Goal: Transaction & Acquisition: Purchase product/service

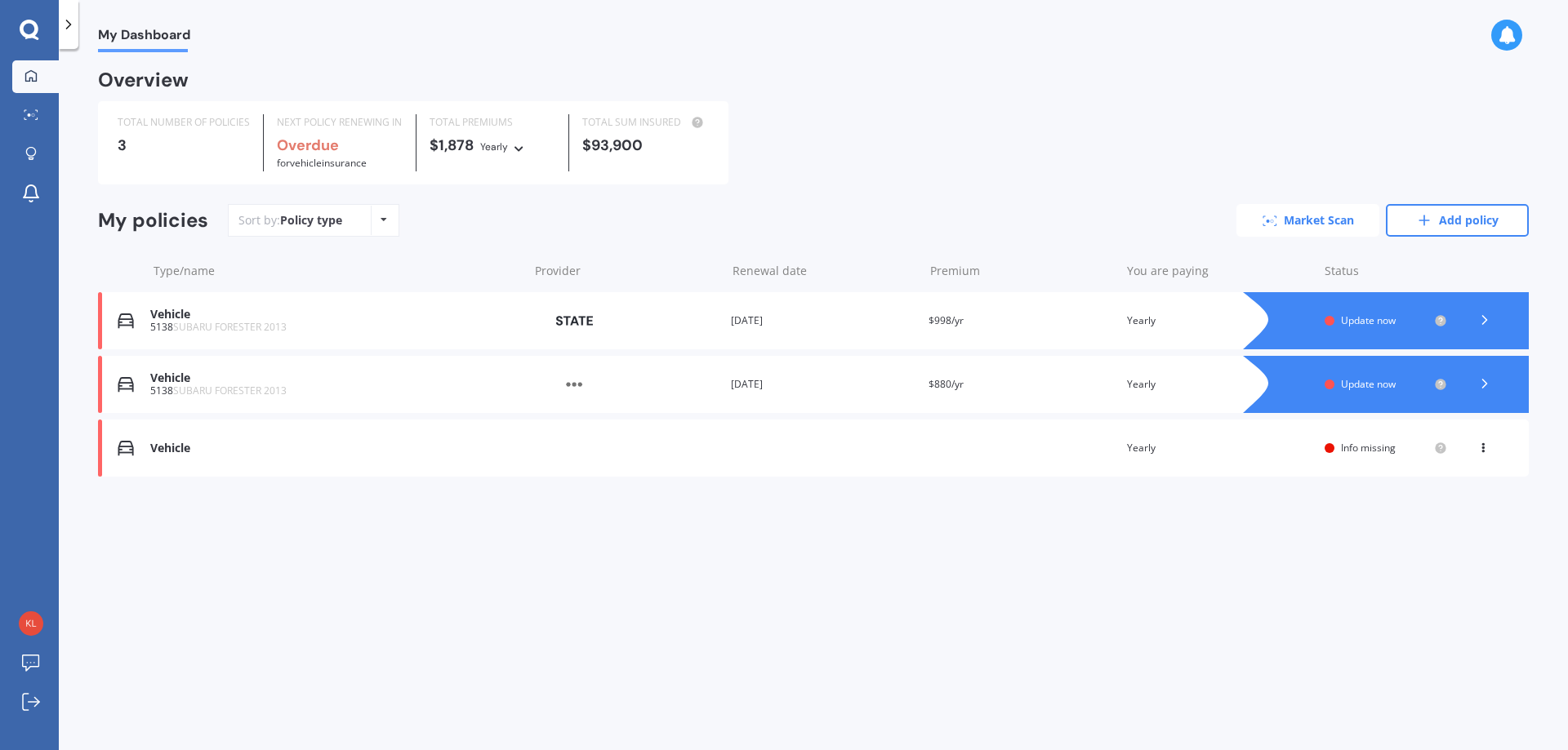
click at [1304, 224] on link "Market Scan" at bounding box center [1307, 221] width 143 height 33
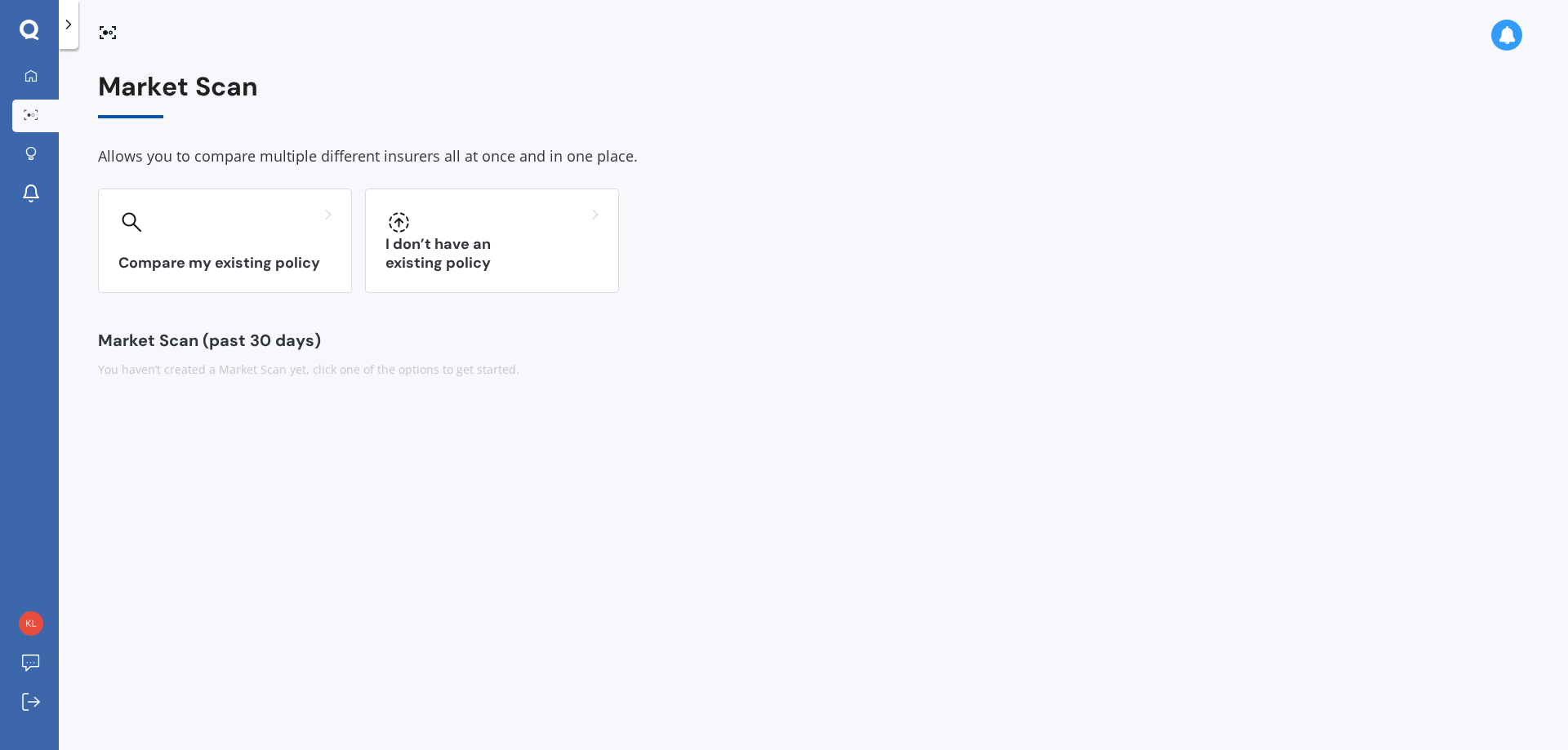
click at [36, 20] on icon at bounding box center [29, 30] width 20 height 21
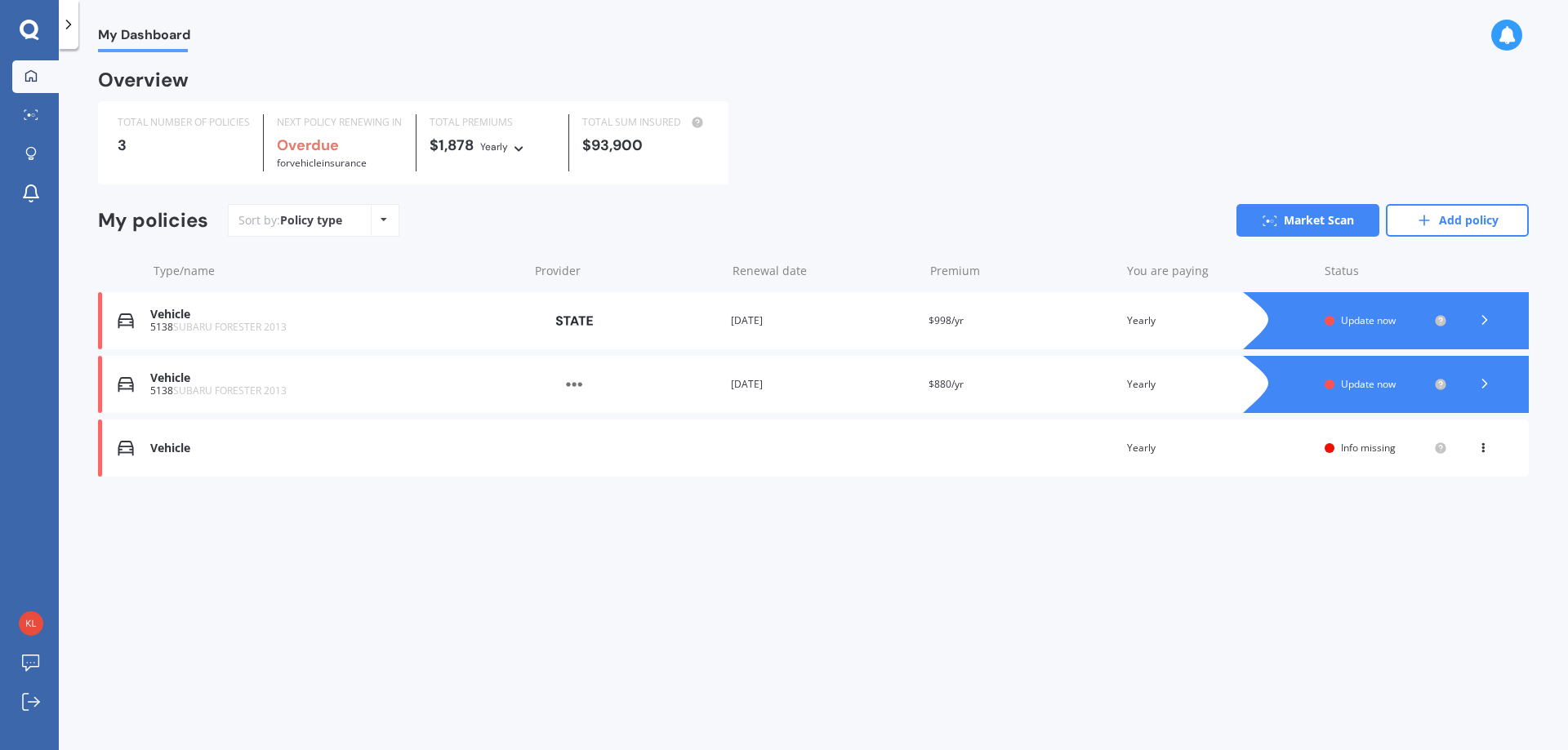
click at [30, 34] on icon at bounding box center [29, 29] width 19 height 19
click at [74, 32] on icon at bounding box center [69, 25] width 16 height 16
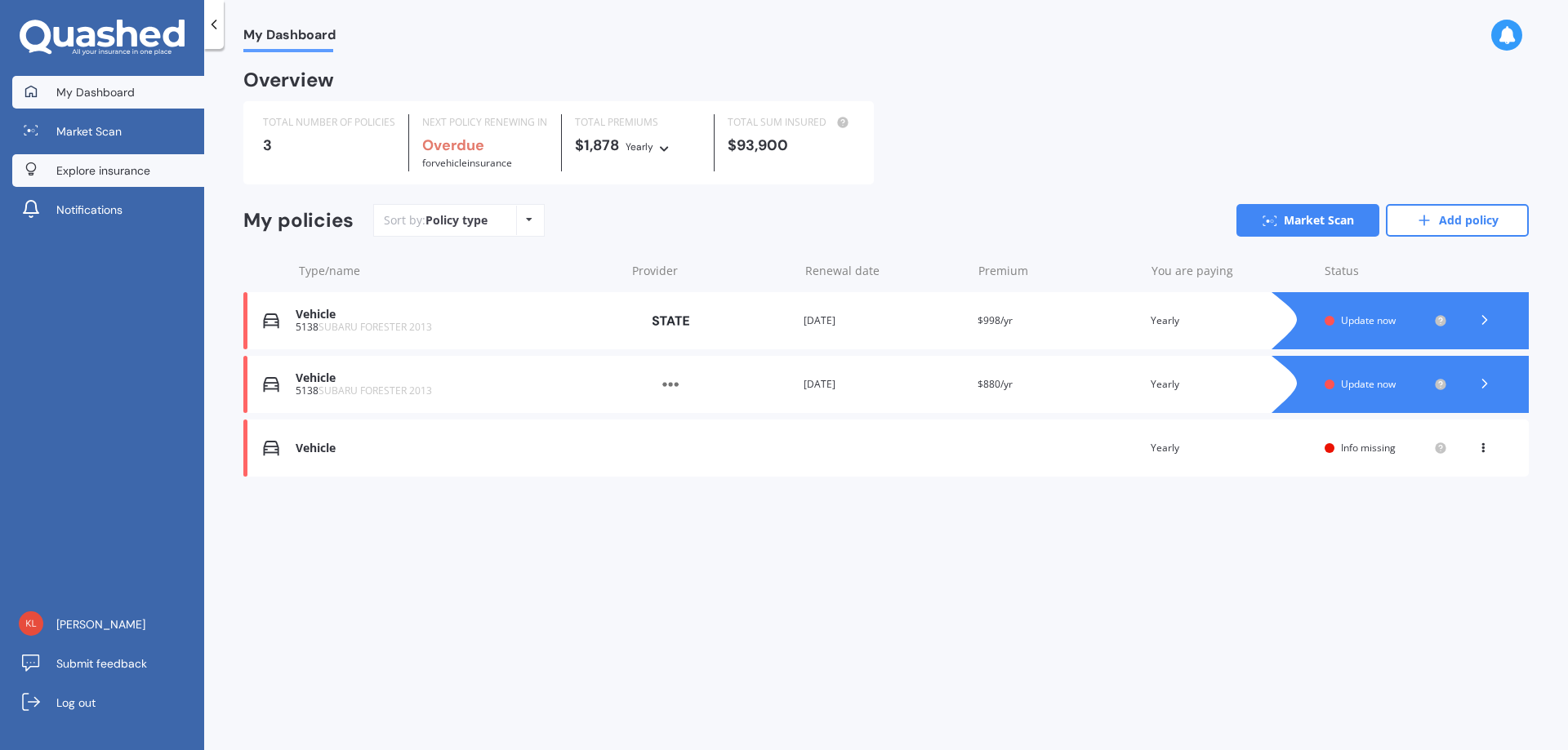
click at [102, 176] on span "Explore insurance" at bounding box center [103, 171] width 94 height 16
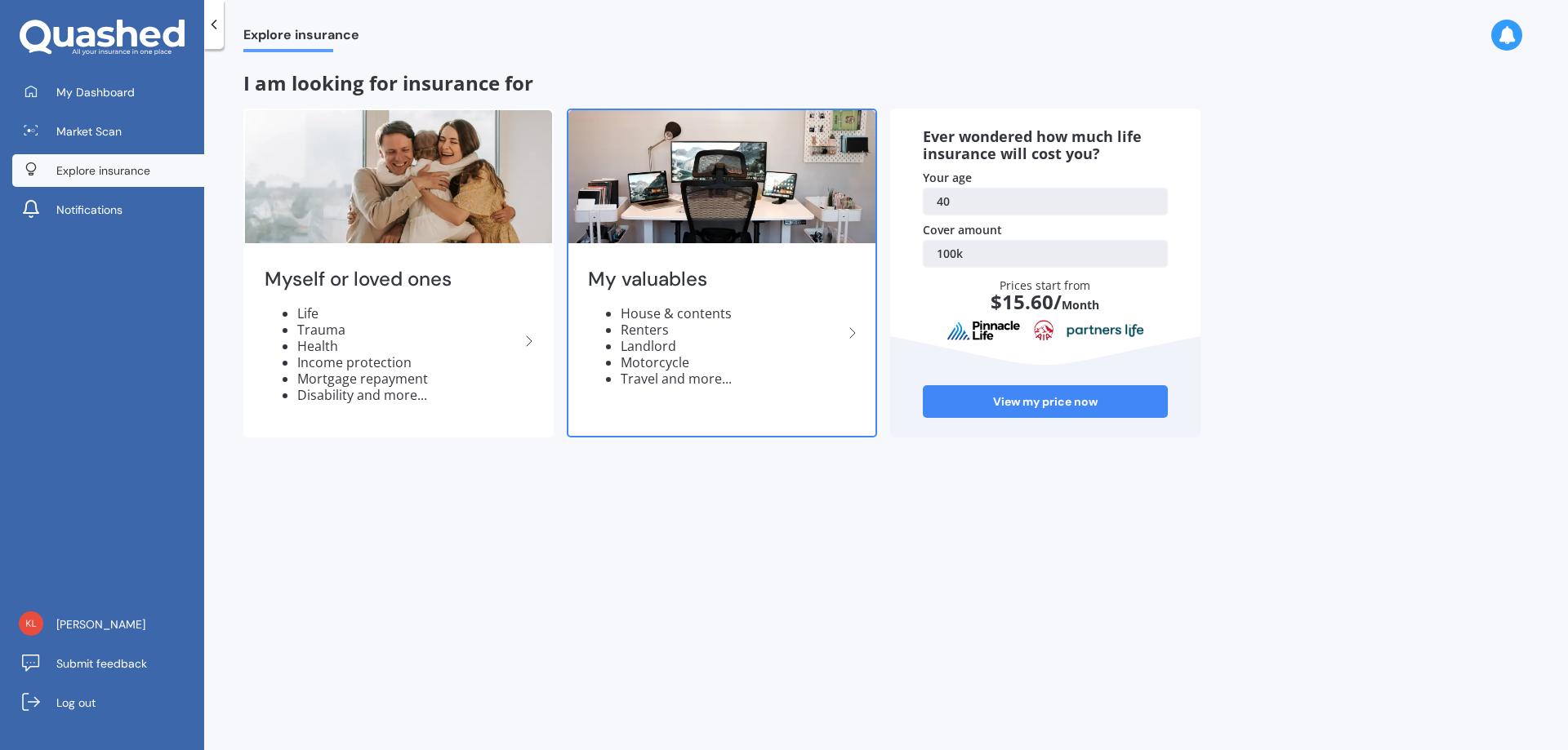
click at [733, 331] on li "Renters" at bounding box center [732, 330] width 222 height 16
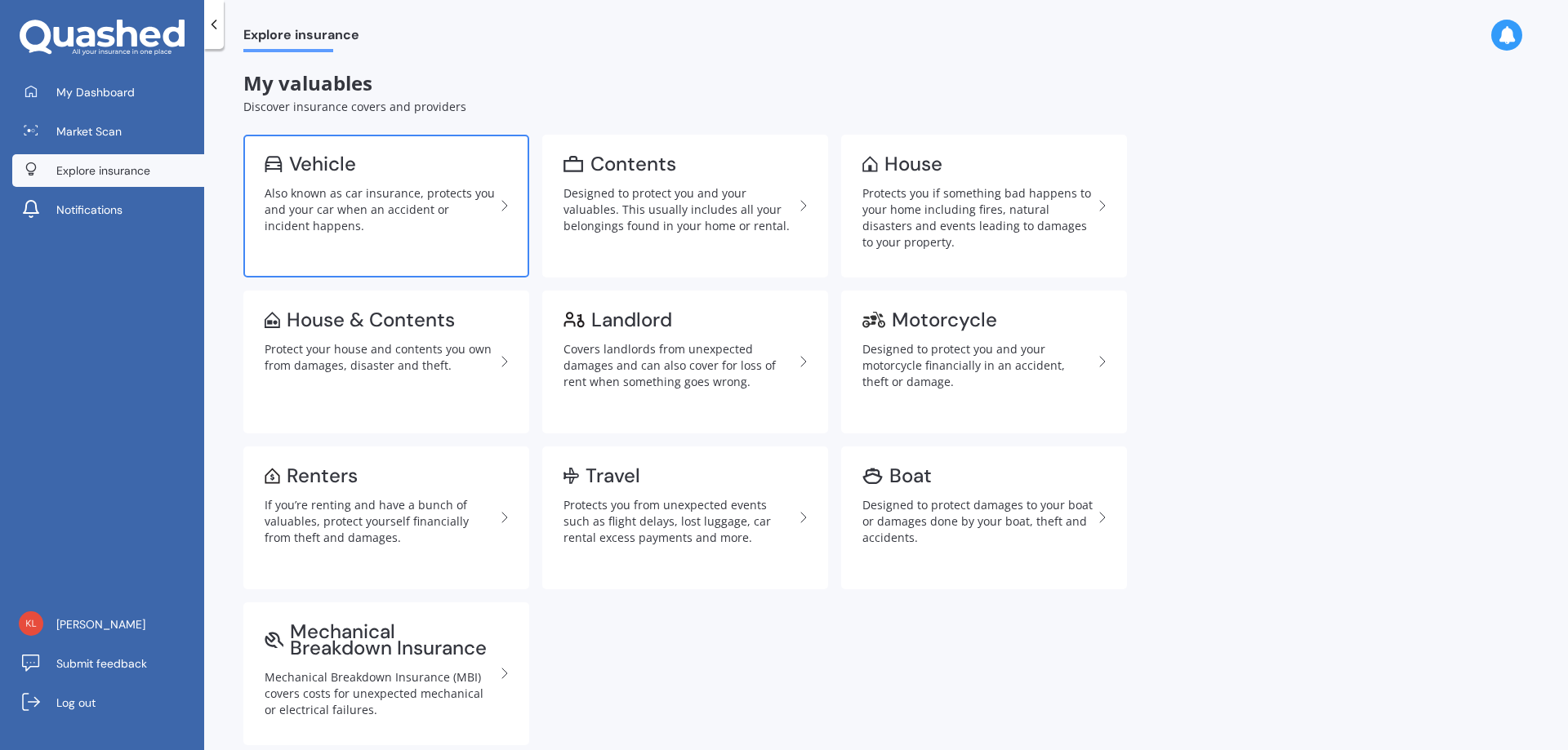
click at [387, 178] on link "Vehicle Also known as car insurance, protects you and your car when an accident…" at bounding box center [387, 206] width 286 height 143
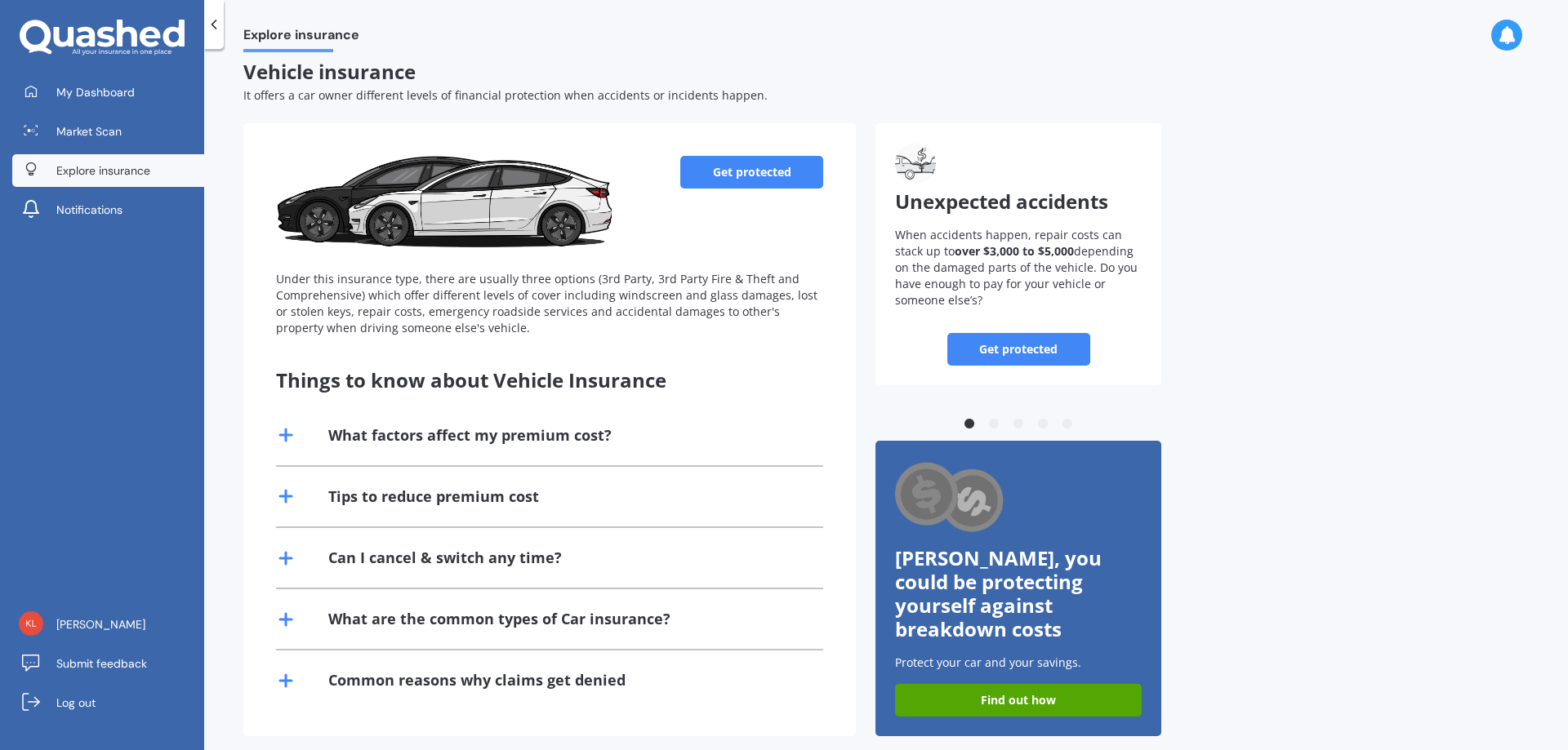
scroll to position [15, 0]
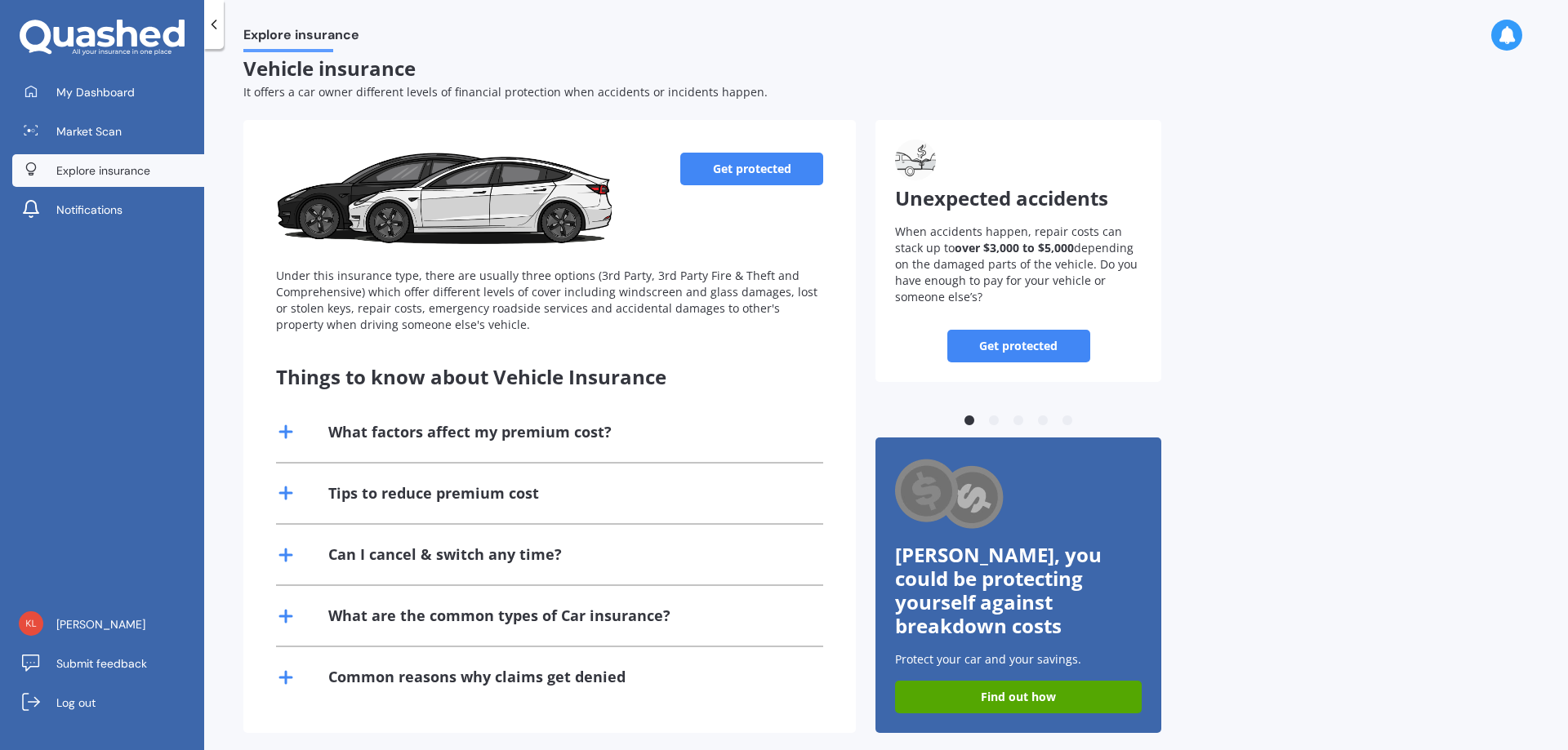
click at [778, 178] on link "Get protected" at bounding box center [751, 169] width 143 height 33
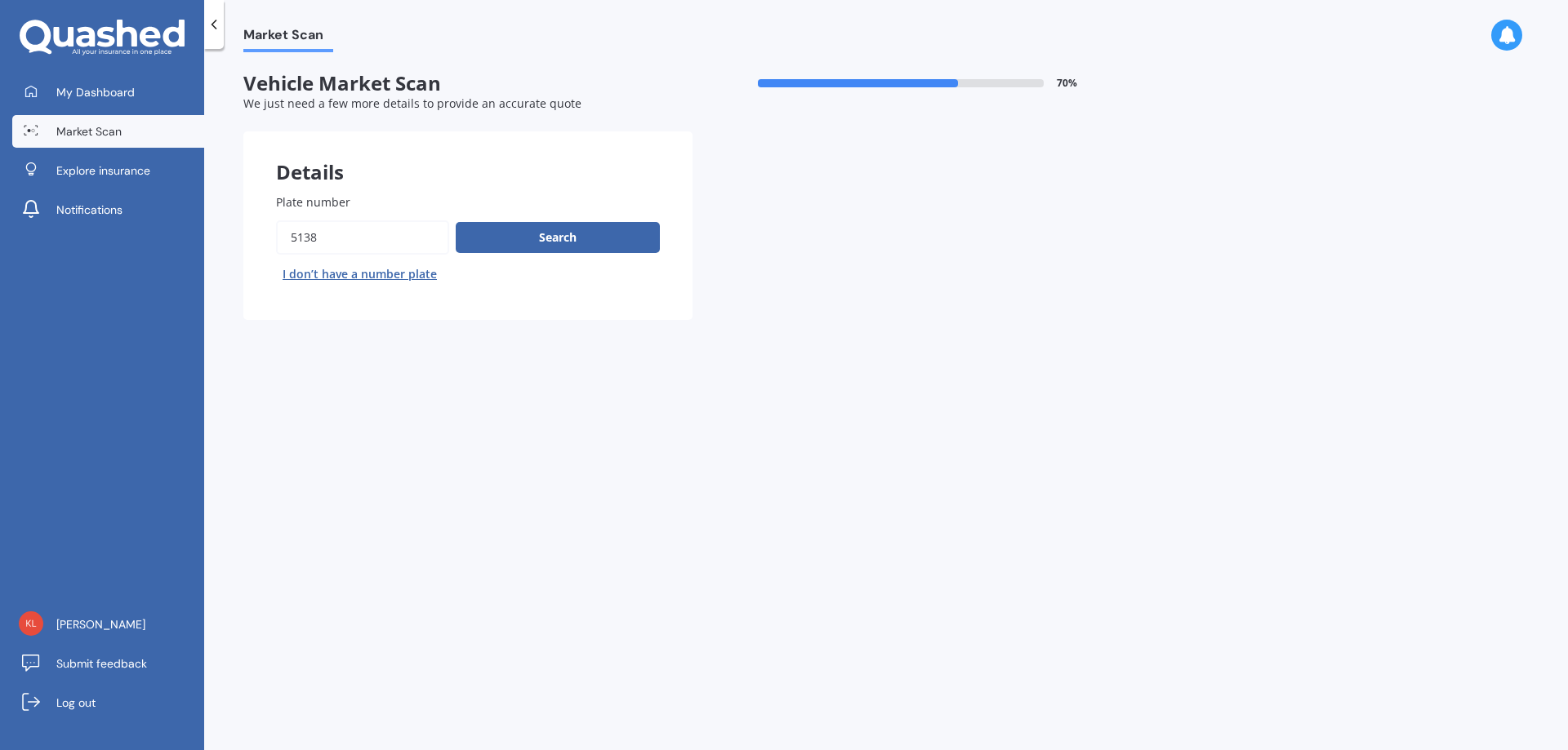
drag, startPoint x: 374, startPoint y: 232, endPoint x: 212, endPoint y: 214, distance: 163.0
click at [211, 232] on div "Market Scan Vehicle Market Scan 70 % We just need a few more details to provide…" at bounding box center [886, 403] width 1364 height 701
type input "qnq886"
click at [536, 254] on div "Search I don’t have a number plate" at bounding box center [468, 254] width 384 height 67
click at [544, 240] on button "Search" at bounding box center [558, 238] width 204 height 31
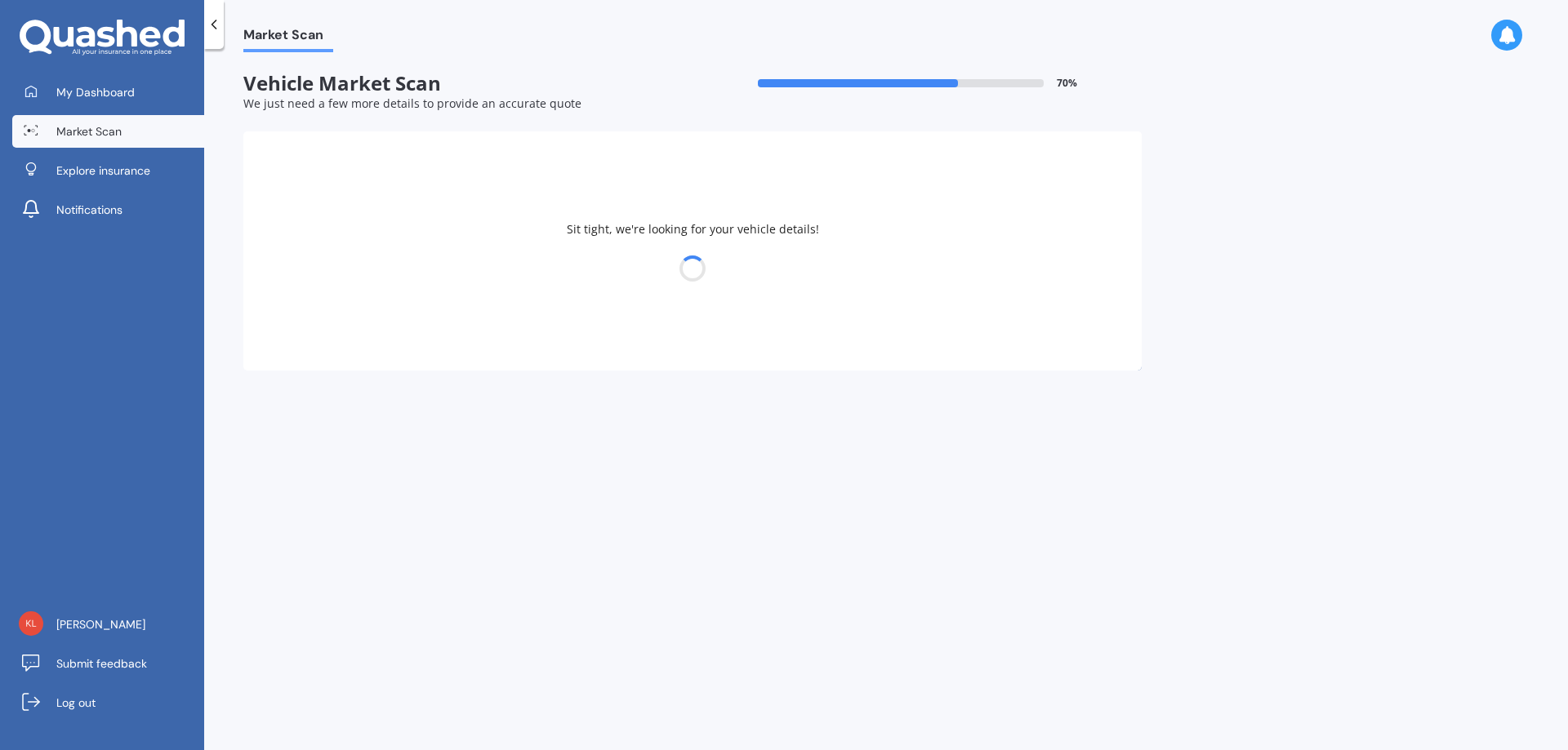
select select "LEXUS"
select select "11"
select select "08"
select select "1985"
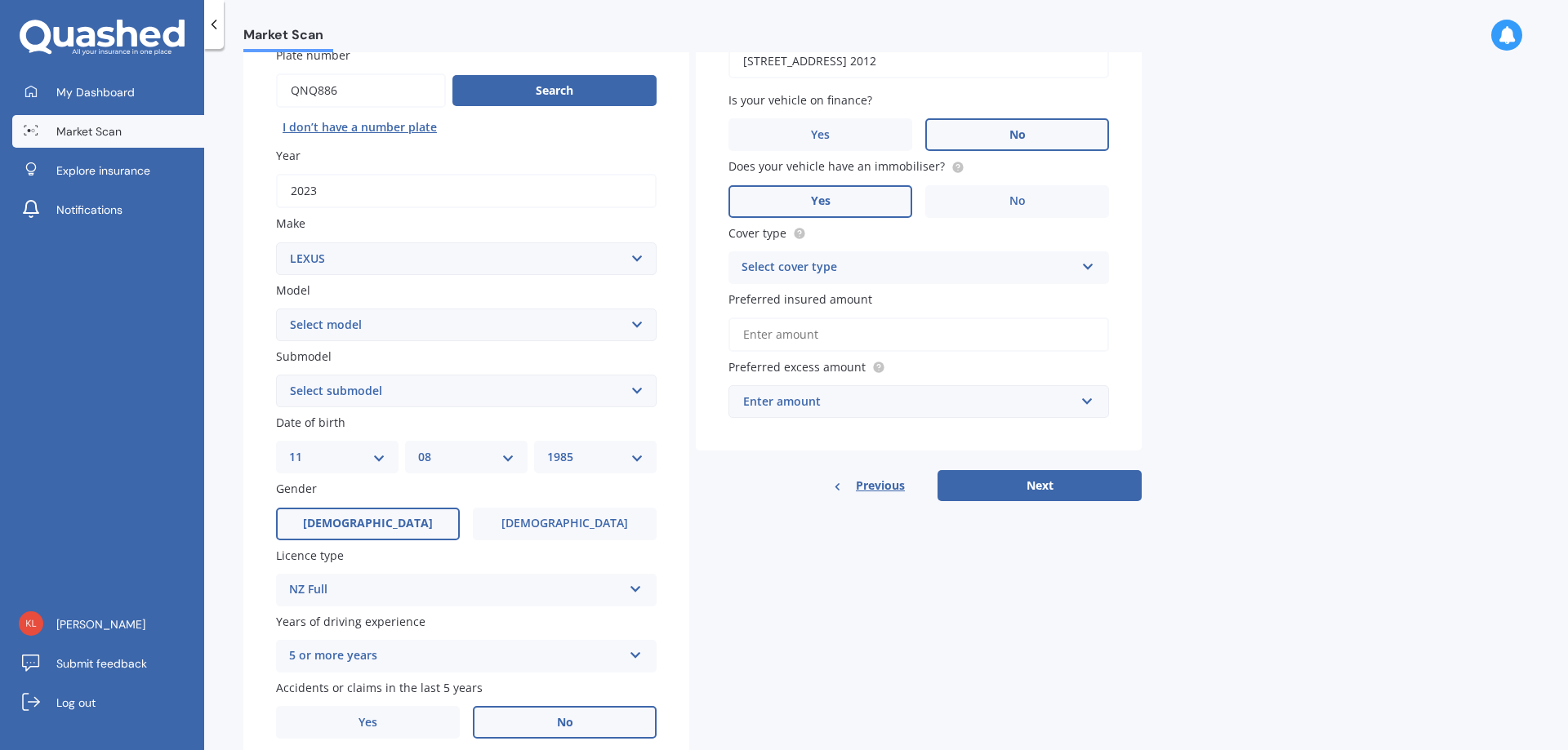
scroll to position [163, 0]
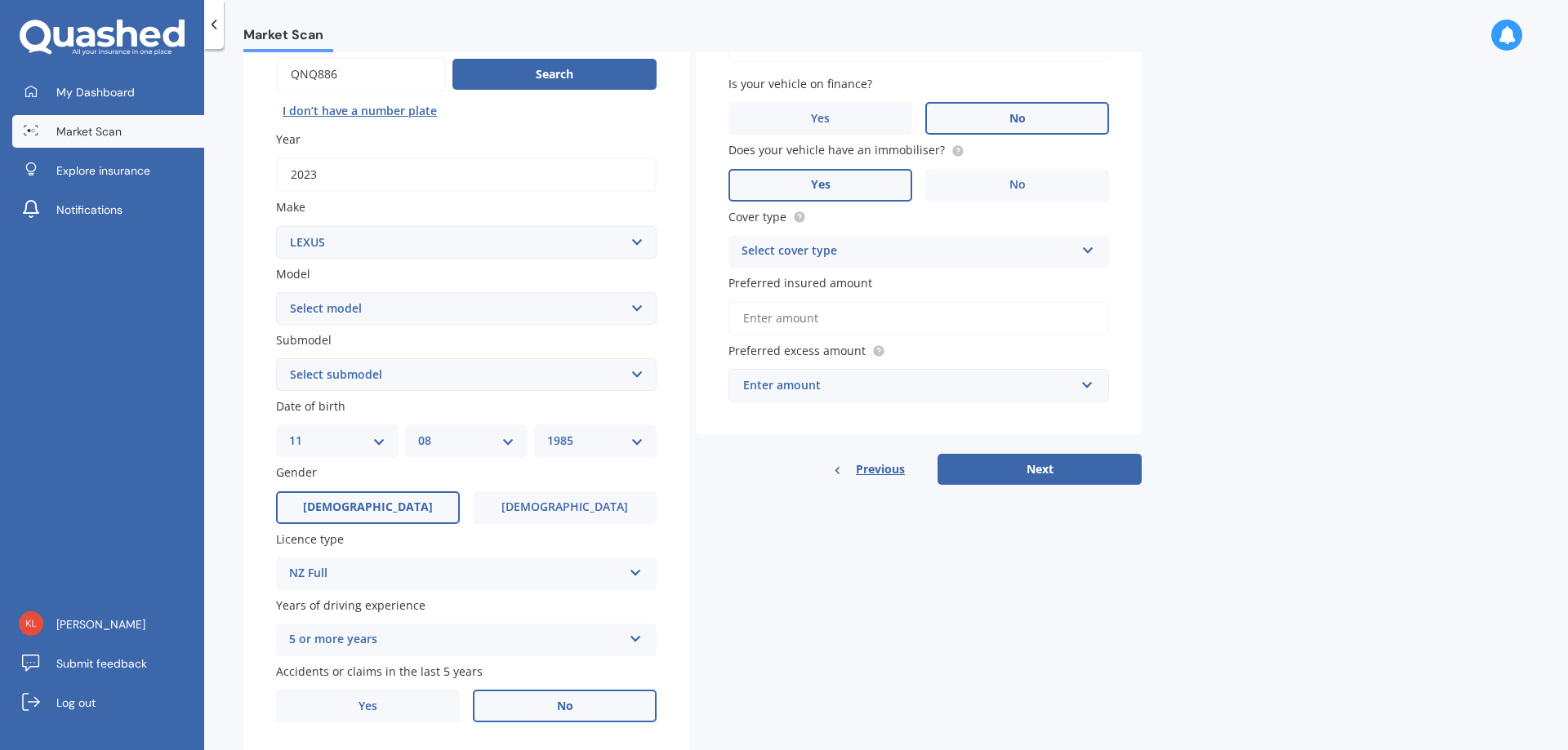
click at [512, 306] on select "Select model AS 460 CT 200 ES 300 ES 350 GS 250 GS 300 GS 350 GS 430 GS 450 GS …" at bounding box center [467, 309] width 381 height 33
click at [961, 654] on div "Details Plate number Search I don’t have a number plate Year [DATE] Make Select…" at bounding box center [692, 362] width 898 height 788
click at [517, 379] on select "Select submodel" at bounding box center [467, 375] width 381 height 33
click at [708, 490] on div "Details Plate number Search I don’t have a number plate Year [DATE] Make Select…" at bounding box center [692, 362] width 898 height 788
click at [517, 324] on select "Select model AS 460 CT 200 ES 300 ES 350 GS 250 GS 300 GS 350 GS 430 GS 450 GS …" at bounding box center [467, 309] width 381 height 33
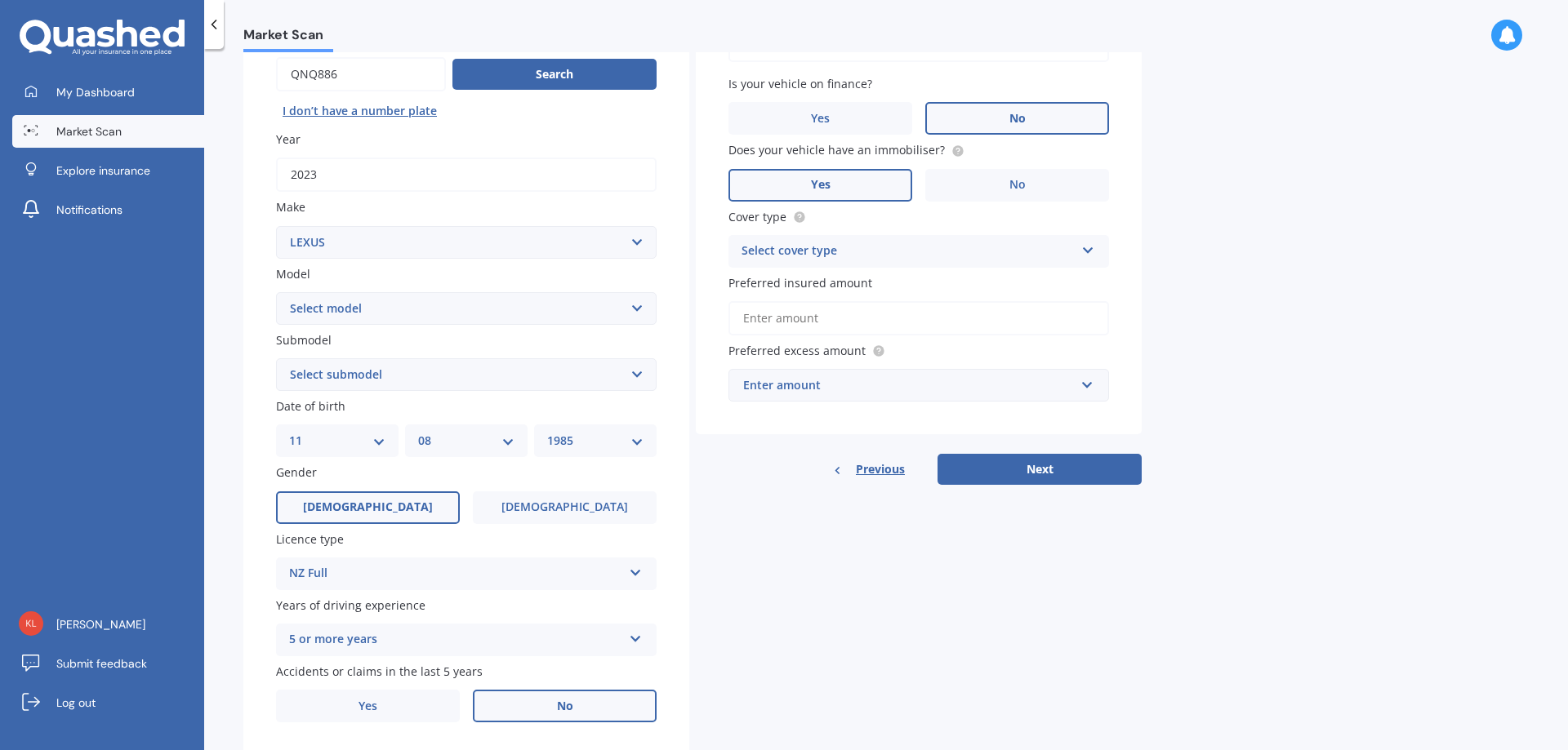
click at [875, 646] on div "Details Plate number Search I don’t have a number plate Year [DATE] Make Select…" at bounding box center [692, 362] width 898 height 788
click at [953, 257] on div "Select cover type" at bounding box center [908, 252] width 334 height 20
click at [859, 280] on div "Comprehensive" at bounding box center [919, 283] width 379 height 29
click at [918, 327] on input "Preferred insured amount" at bounding box center [919, 319] width 381 height 34
type input "$69,900"
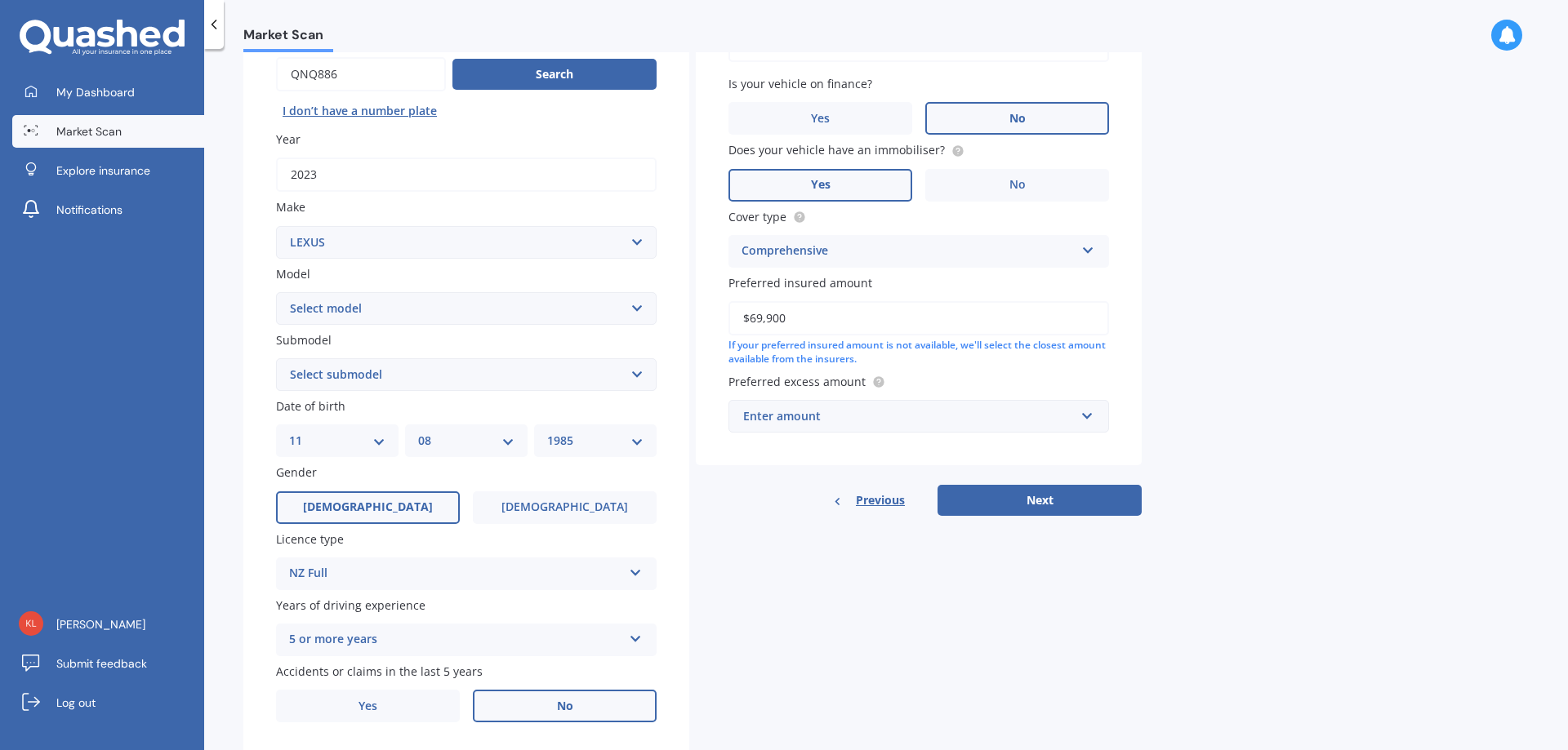
click at [1011, 422] on div "Enter amount" at bounding box center [909, 416] width 332 height 18
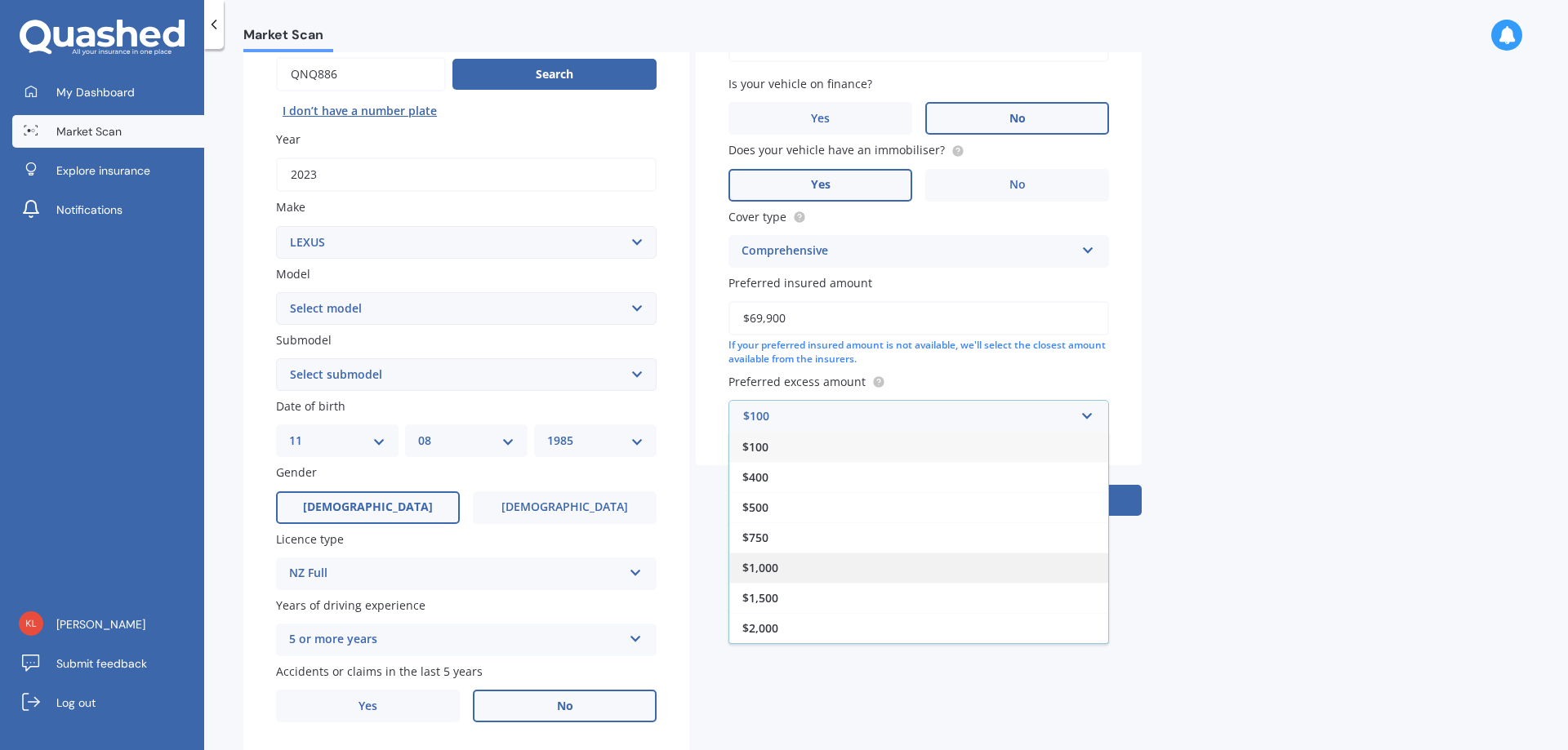
click at [808, 572] on div "$1,000" at bounding box center [919, 567] width 379 height 30
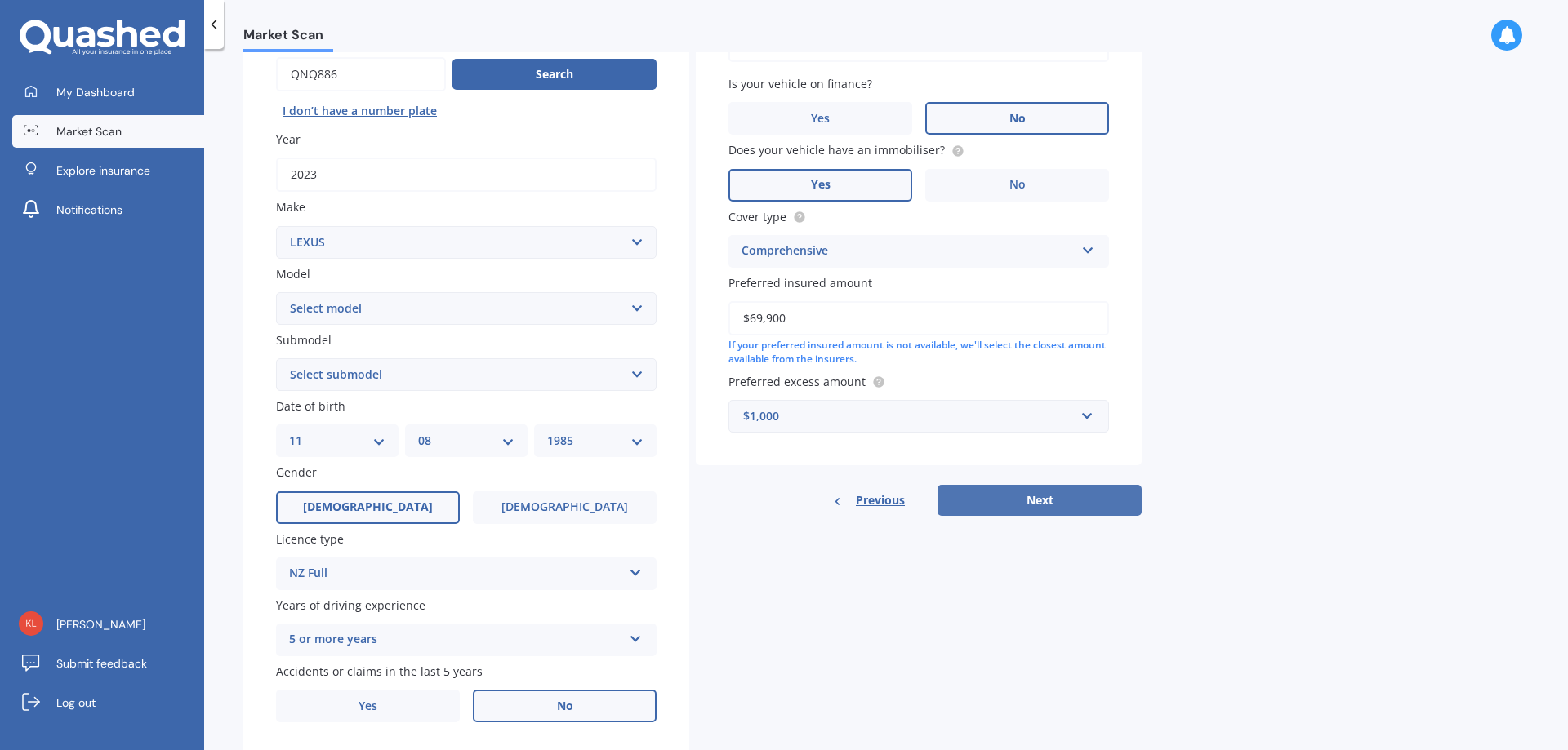
click at [1058, 498] on button "Next" at bounding box center [1040, 500] width 204 height 31
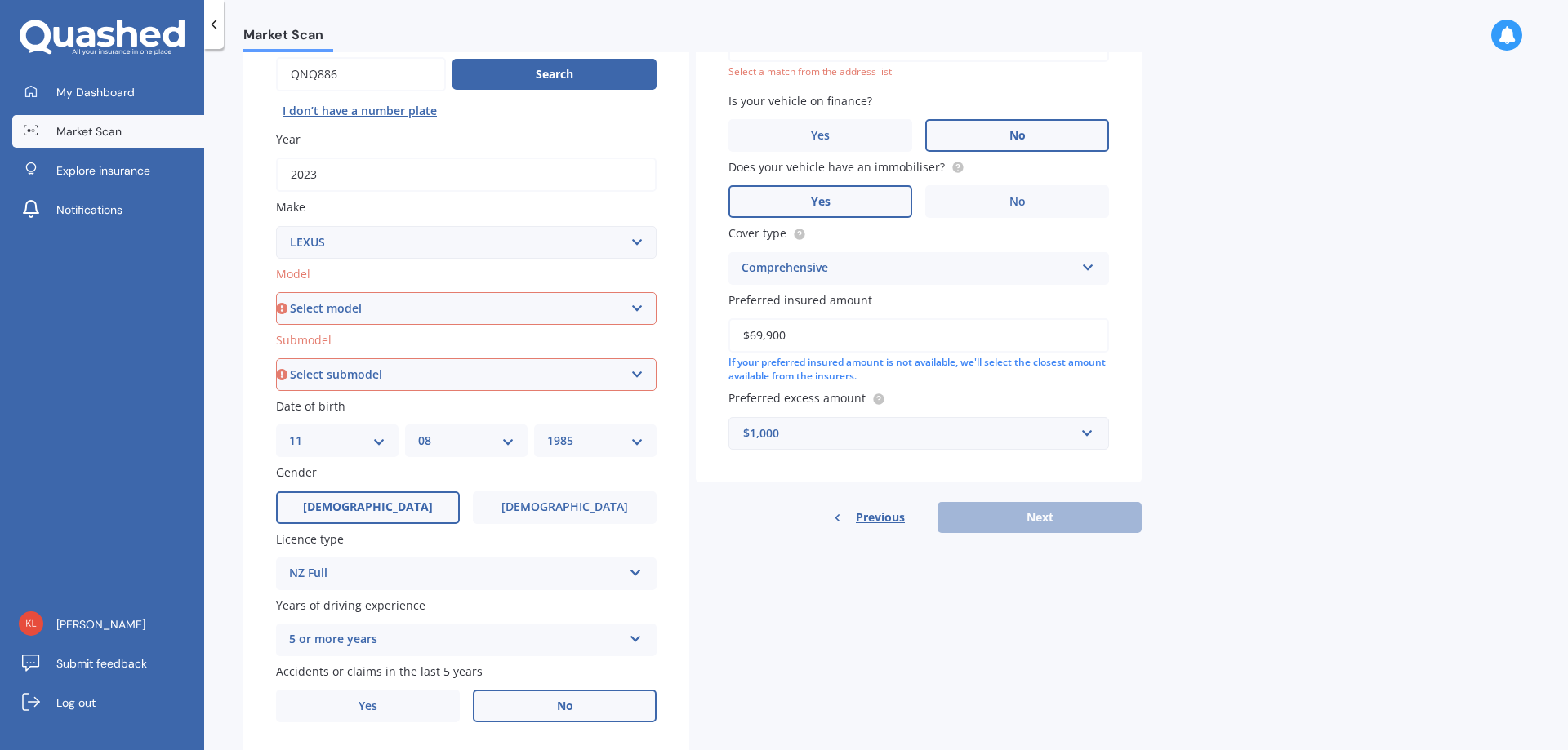
click at [404, 314] on select "Select model AS 460 CT 200 ES 300 ES 350 GS 250 GS 300 GS 350 GS 430 GS 450 GS …" at bounding box center [467, 309] width 381 height 33
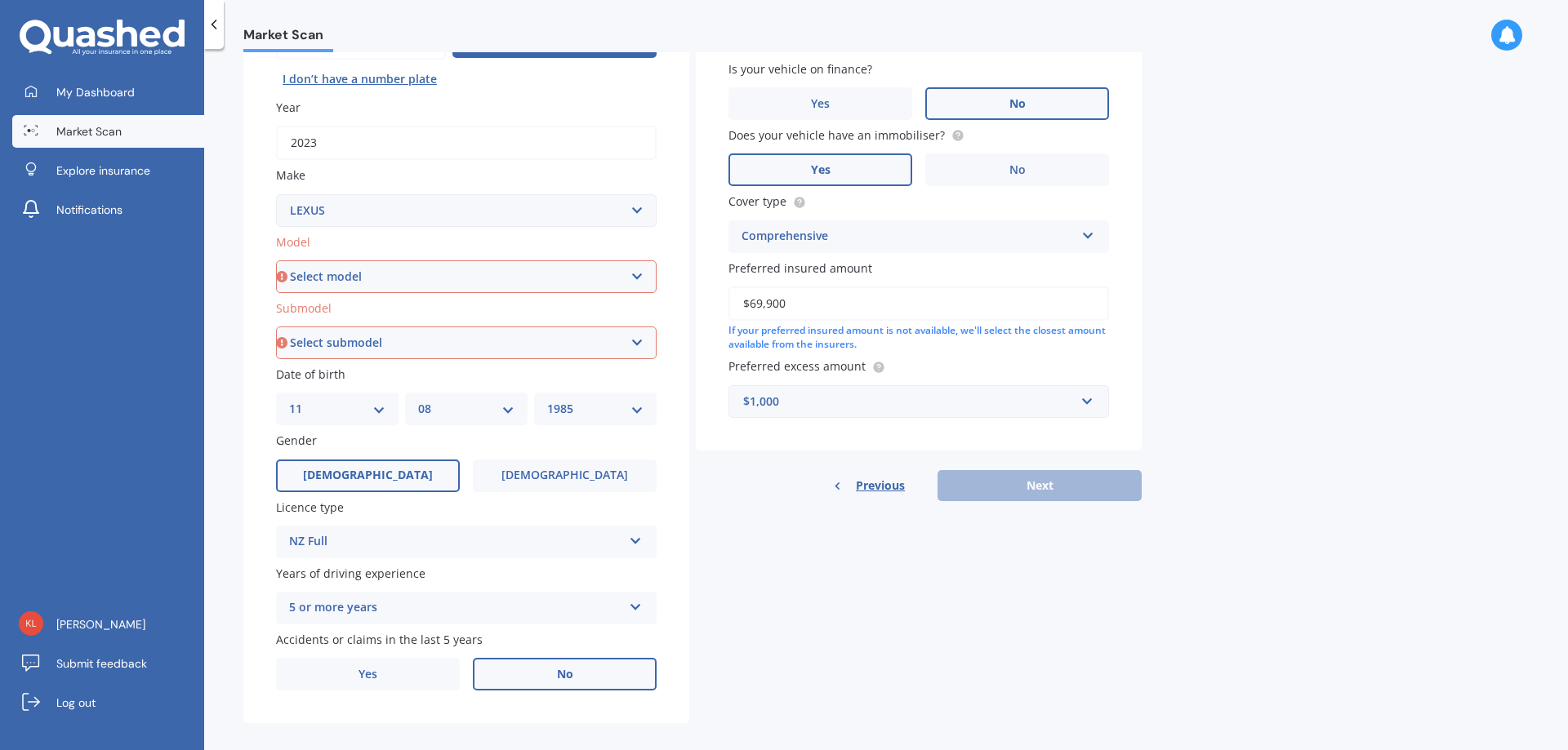
scroll to position [211, 0]
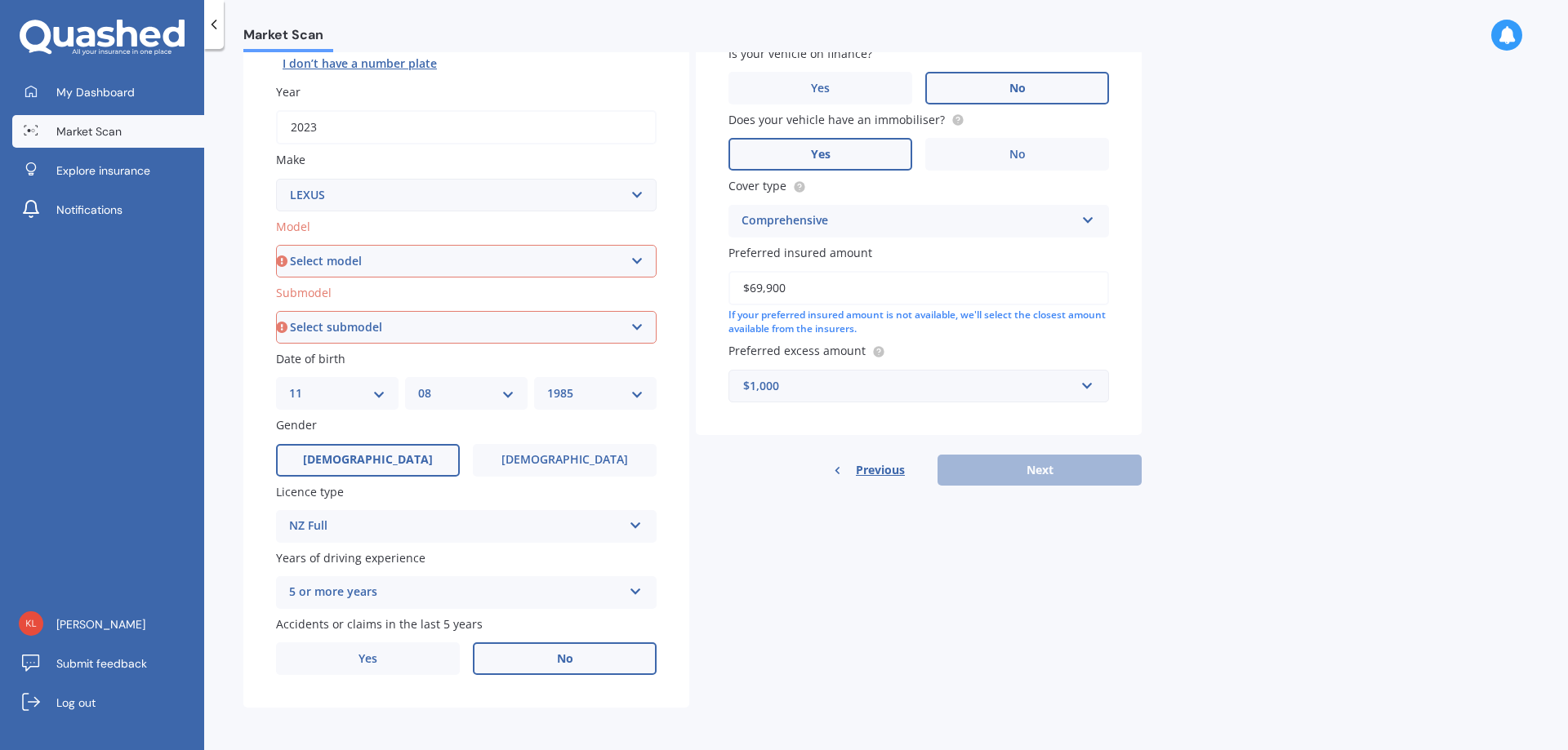
click at [444, 261] on select "Select model AS 460 CT 200 ES 300 ES 350 GS 250 GS 300 GS 350 GS 430 GS 450 GS …" at bounding box center [467, 261] width 381 height 33
click at [849, 551] on div "Details Plate number Search I don’t have a number plate Year [DATE] Make Select…" at bounding box center [692, 315] width 898 height 788
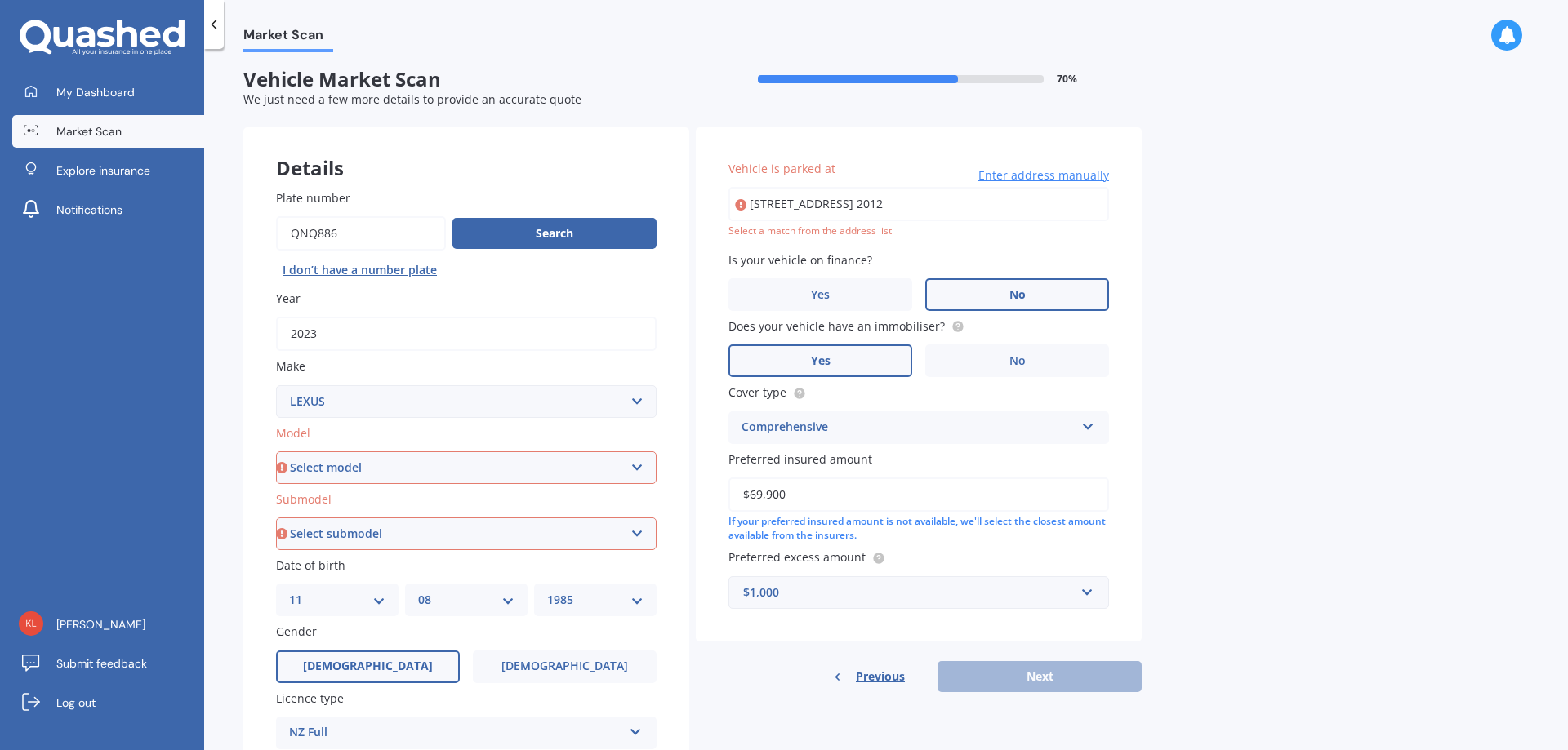
scroll to position [0, 0]
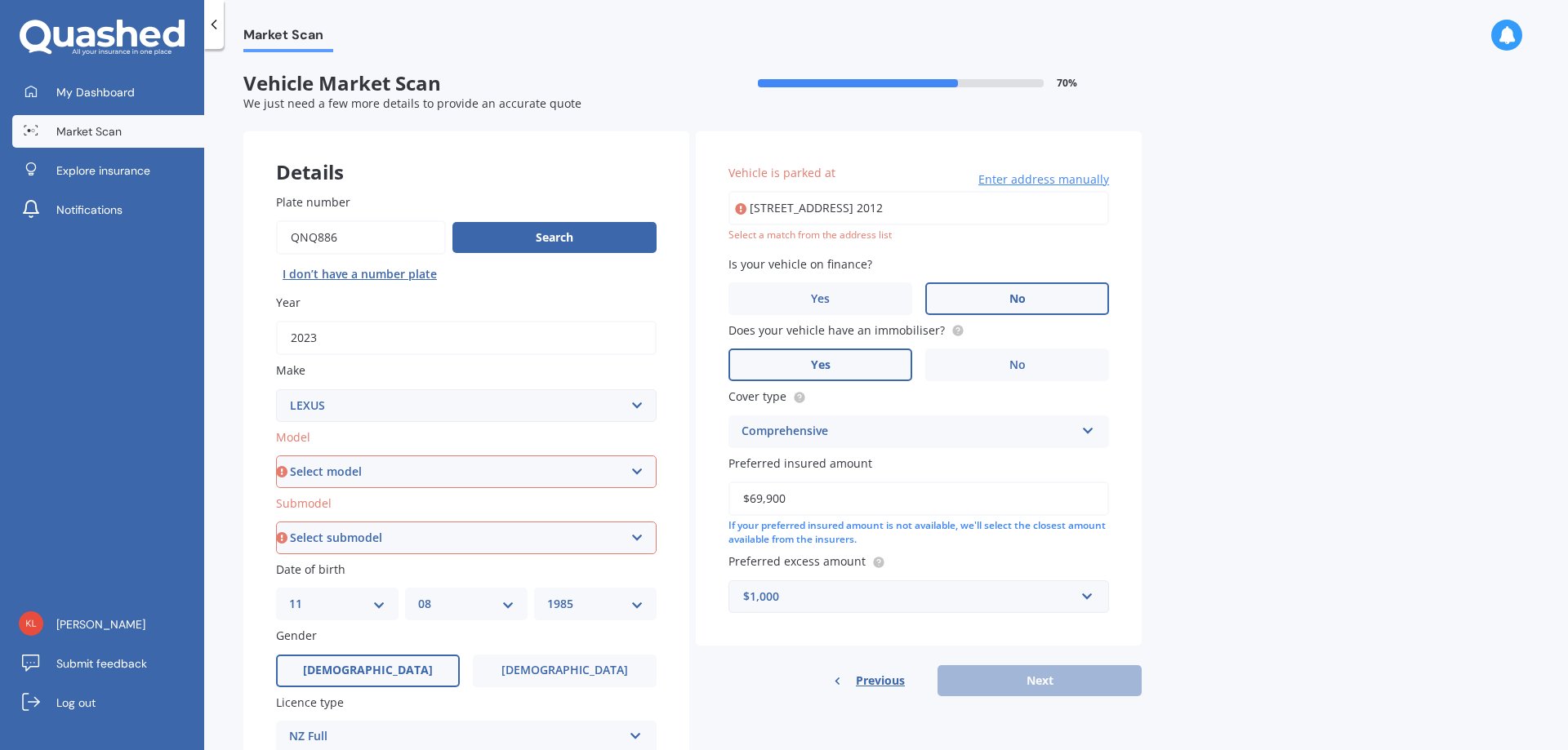
click at [838, 203] on input "[STREET_ADDRESS] 2012" at bounding box center [919, 208] width 381 height 34
type input "[STREET_ADDRESS] 2012"
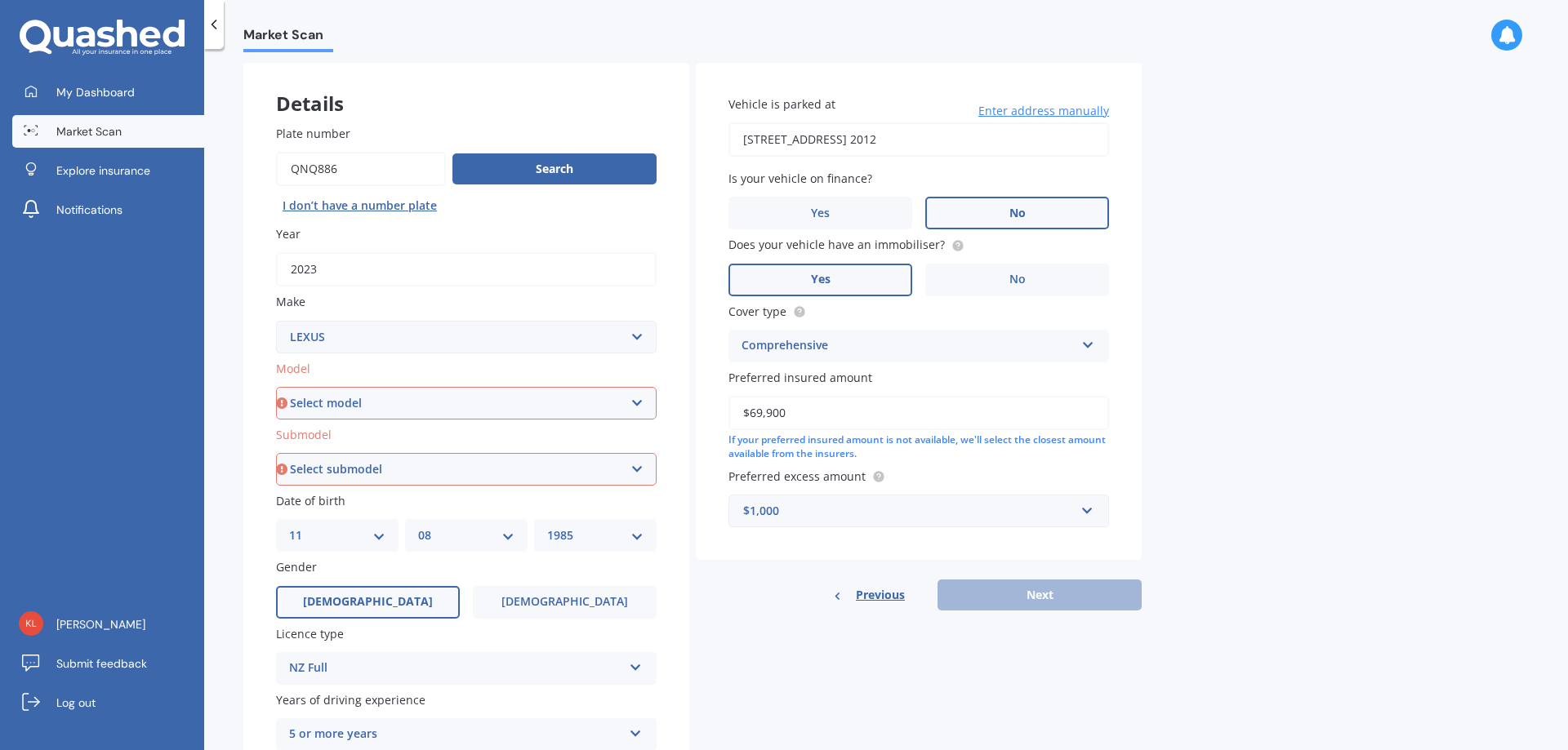
scroll to position [163, 0]
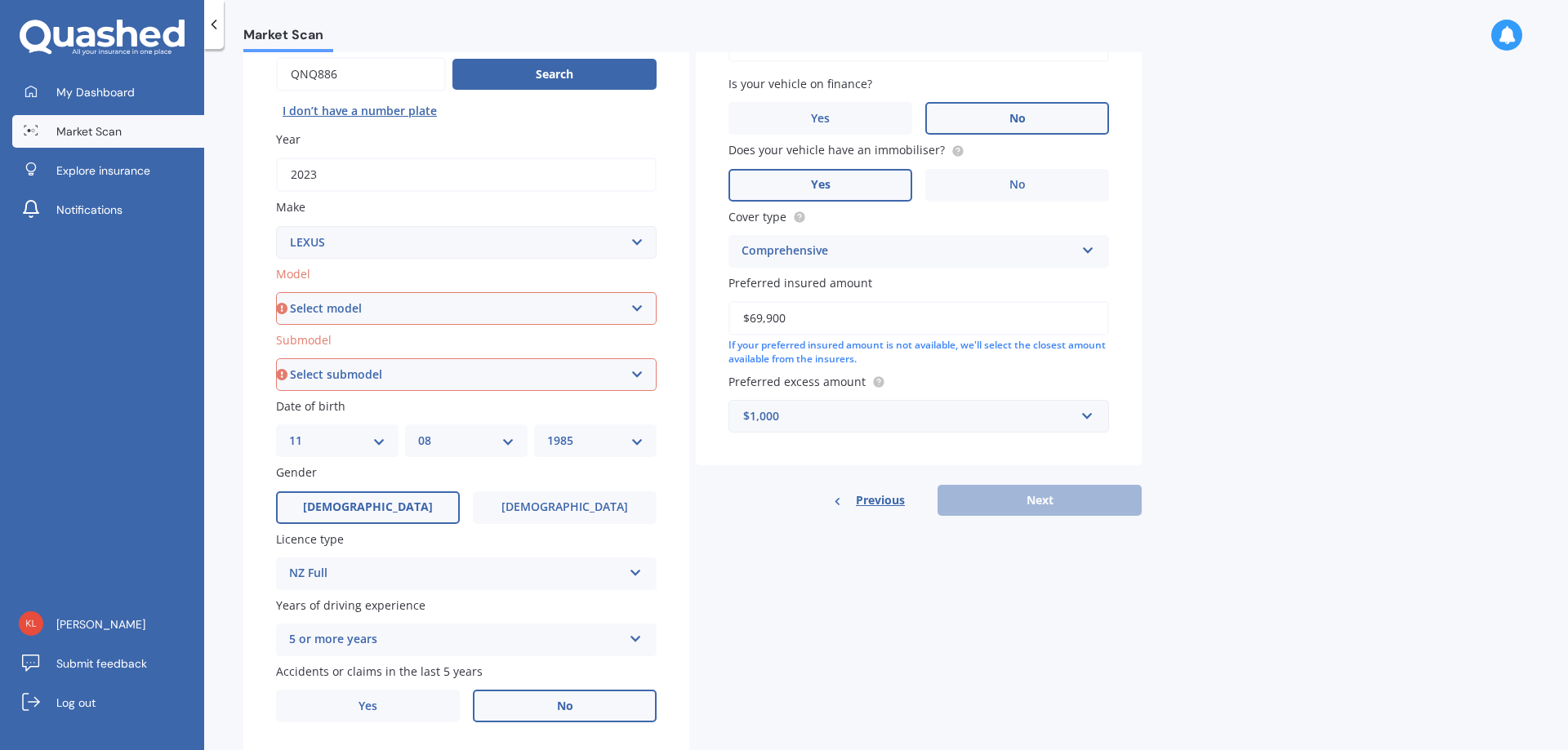
click at [570, 310] on select "Select model AS 460 CT 200 ES 300 ES 350 GS 250 GS 300 GS 350 GS 430 GS 450 GS …" at bounding box center [467, 309] width 381 height 33
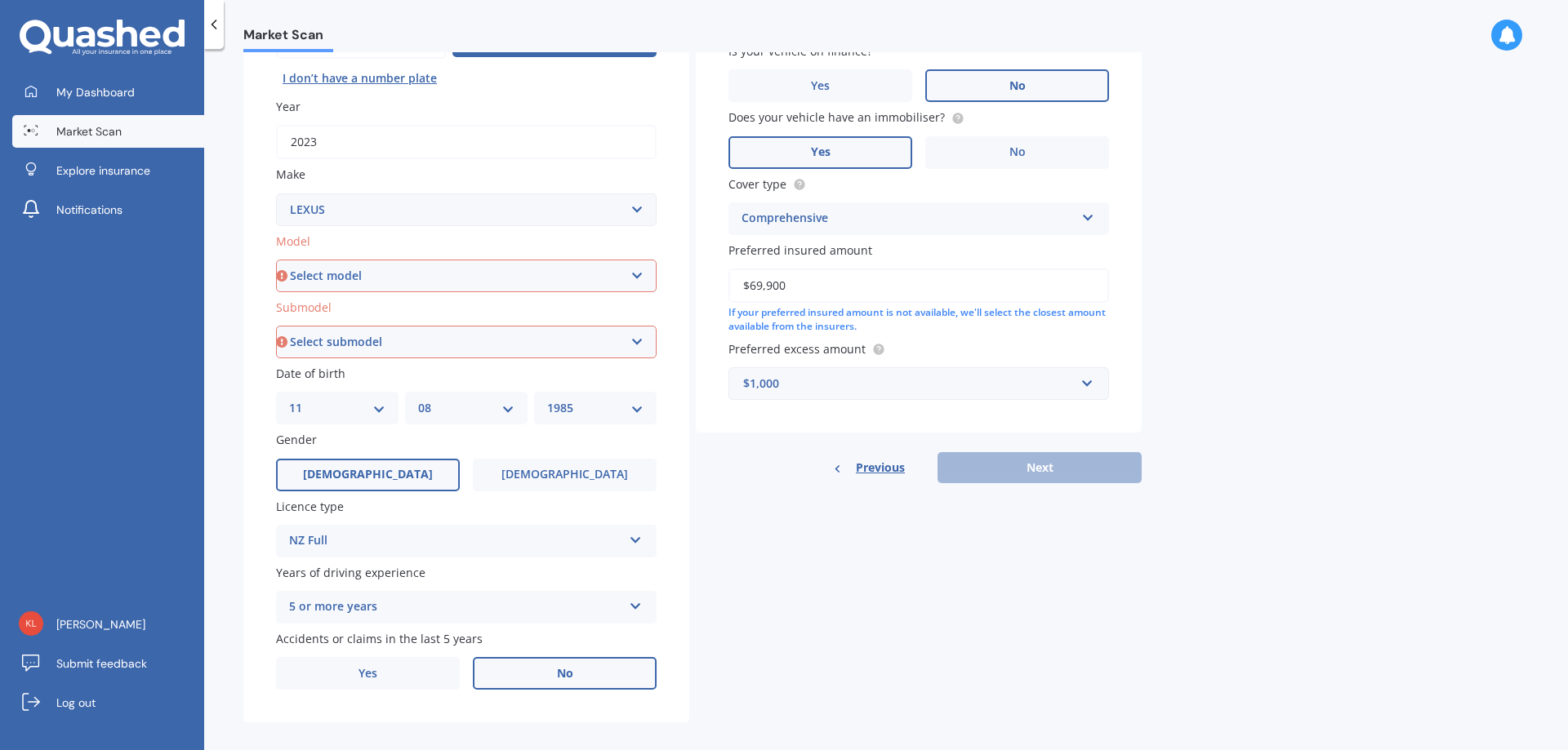
scroll to position [211, 0]
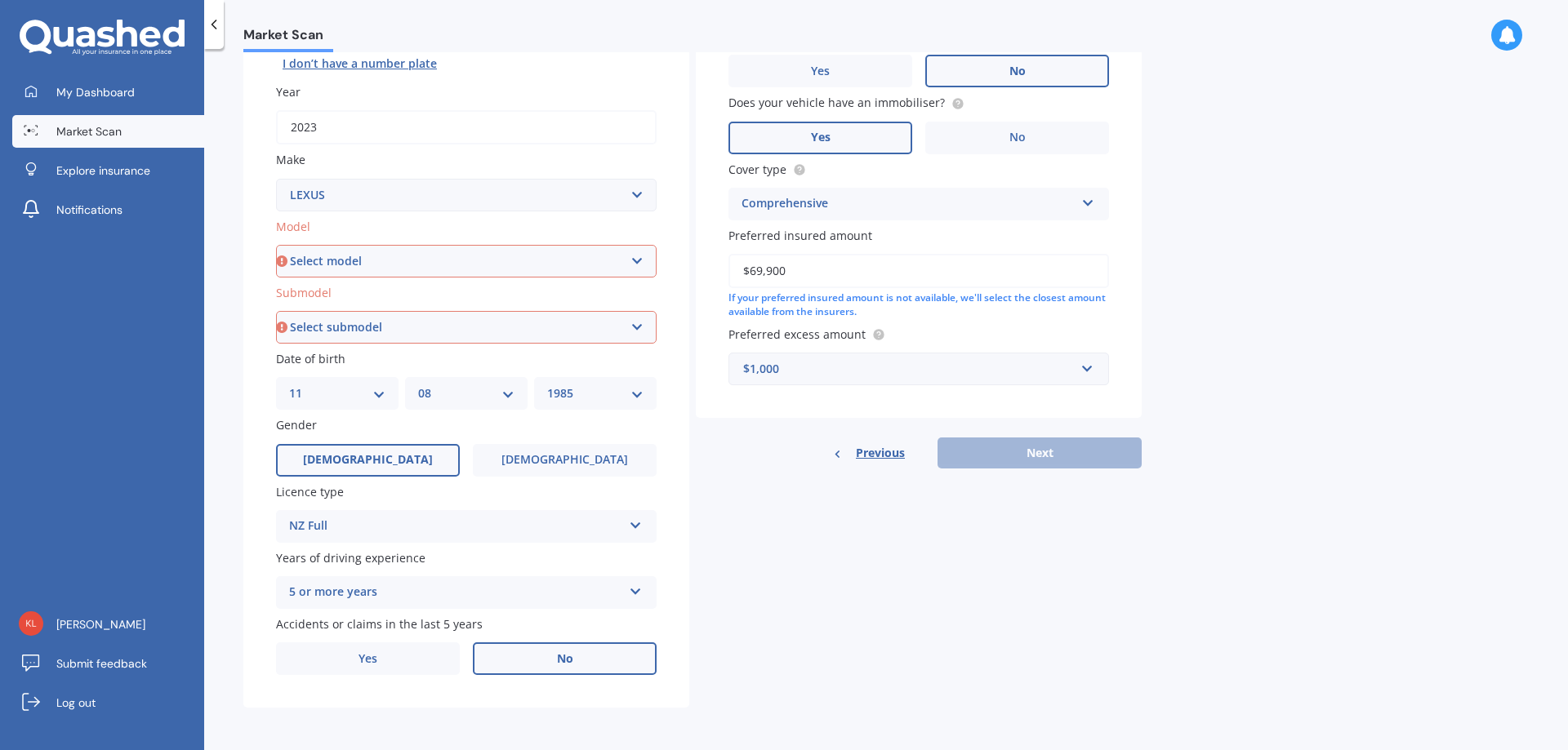
click at [600, 328] on select "Select submodel" at bounding box center [467, 328] width 381 height 33
click at [685, 423] on div "Plate number Search I don’t have a number plate Year [DATE] Make Select make AC…" at bounding box center [466, 329] width 446 height 758
click at [1017, 455] on div "Previous Next" at bounding box center [918, 453] width 446 height 31
click at [1014, 444] on div "Previous Next" at bounding box center [918, 453] width 446 height 31
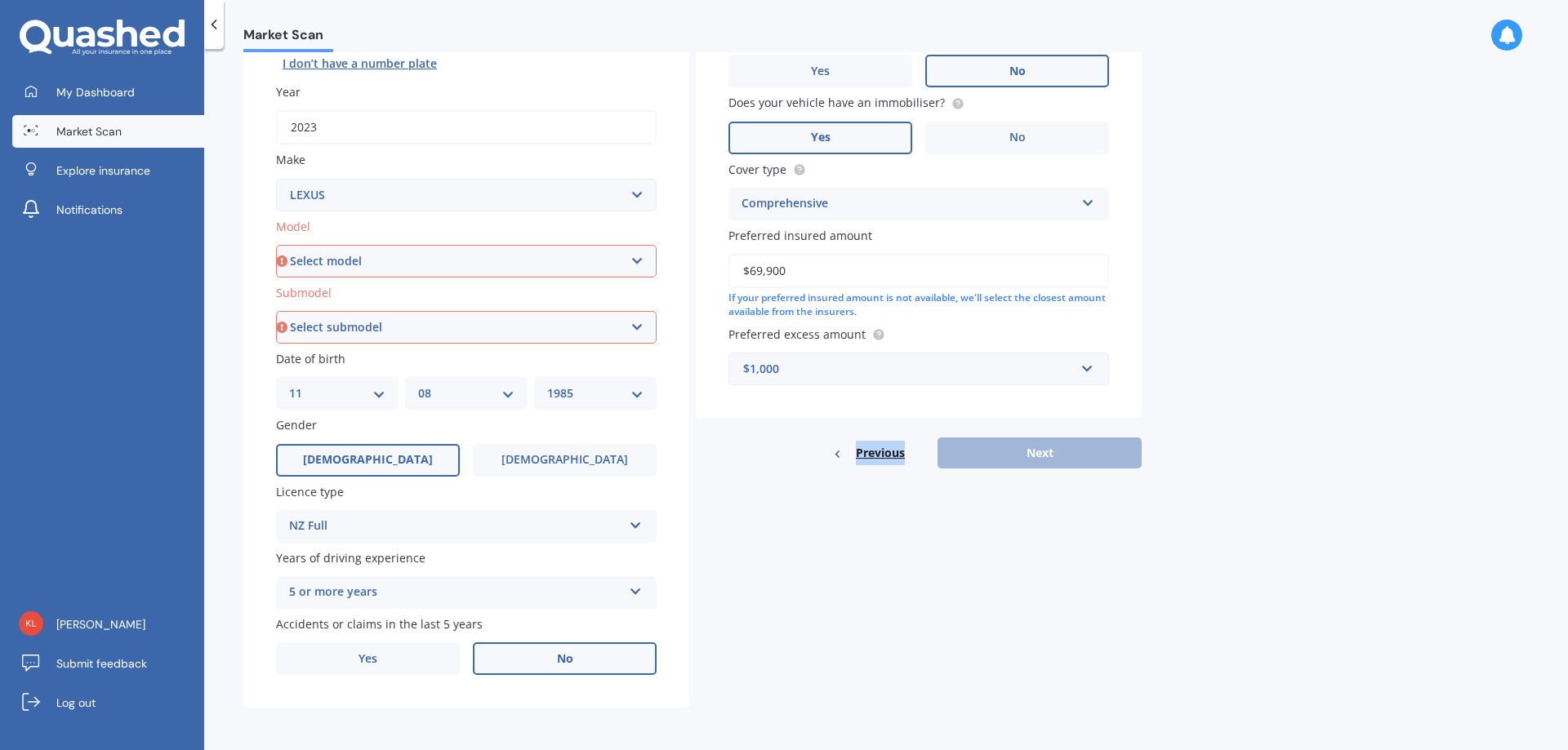
click at [1014, 444] on div "Previous Next" at bounding box center [918, 453] width 446 height 31
click at [507, 253] on select "Select model AS 460 CT 200 ES 300 ES 350 GS 250 GS 300 GS 350 GS 430 GS 450 GS …" at bounding box center [467, 261] width 381 height 33
select select "RX 450"
click at [276, 245] on select "Select model AS 460 CT 200 ES 300 ES 350 GS 250 GS 300 GS 350 GS 430 GS 450 GS …" at bounding box center [467, 261] width 381 height 33
click at [518, 328] on select "Select submodel" at bounding box center [467, 328] width 381 height 33
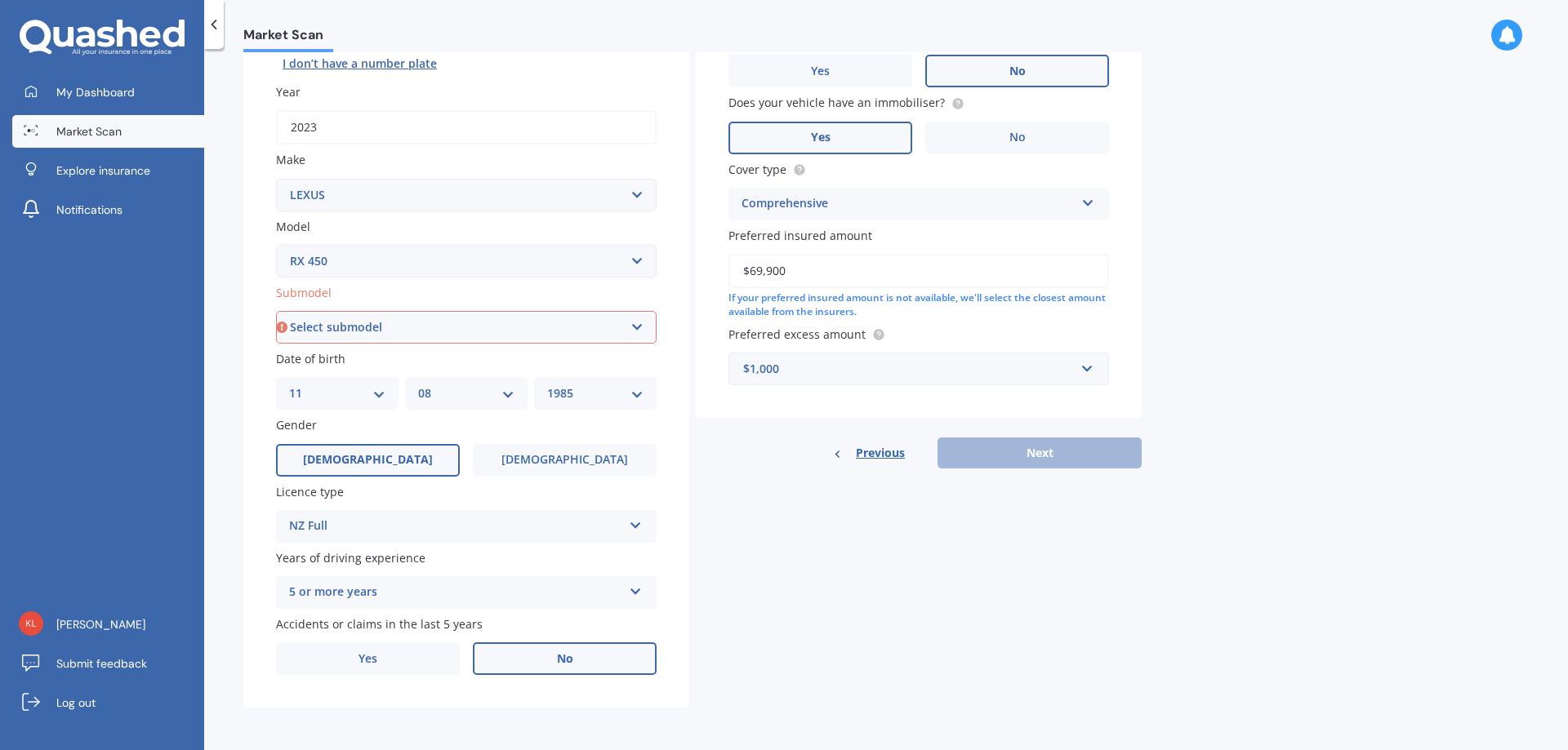
click at [391, 279] on div "Plate number Search I don’t have a number plate Year [DATE] Make Select make AC…" at bounding box center [466, 329] width 446 height 758
click at [434, 257] on select "Select model AS 460 CT 200 ES 300 ES 350 GS 250 GS 300 GS 350 GS 430 GS 450 GS …" at bounding box center [467, 261] width 381 height 33
click at [470, 226] on label "Model" at bounding box center [464, 226] width 374 height 17
click at [470, 245] on select "Select model AS 460 CT 200 ES 300 ES 350 GS 250 GS 300 GS 350 GS 430 GS 450 GS …" at bounding box center [467, 261] width 381 height 33
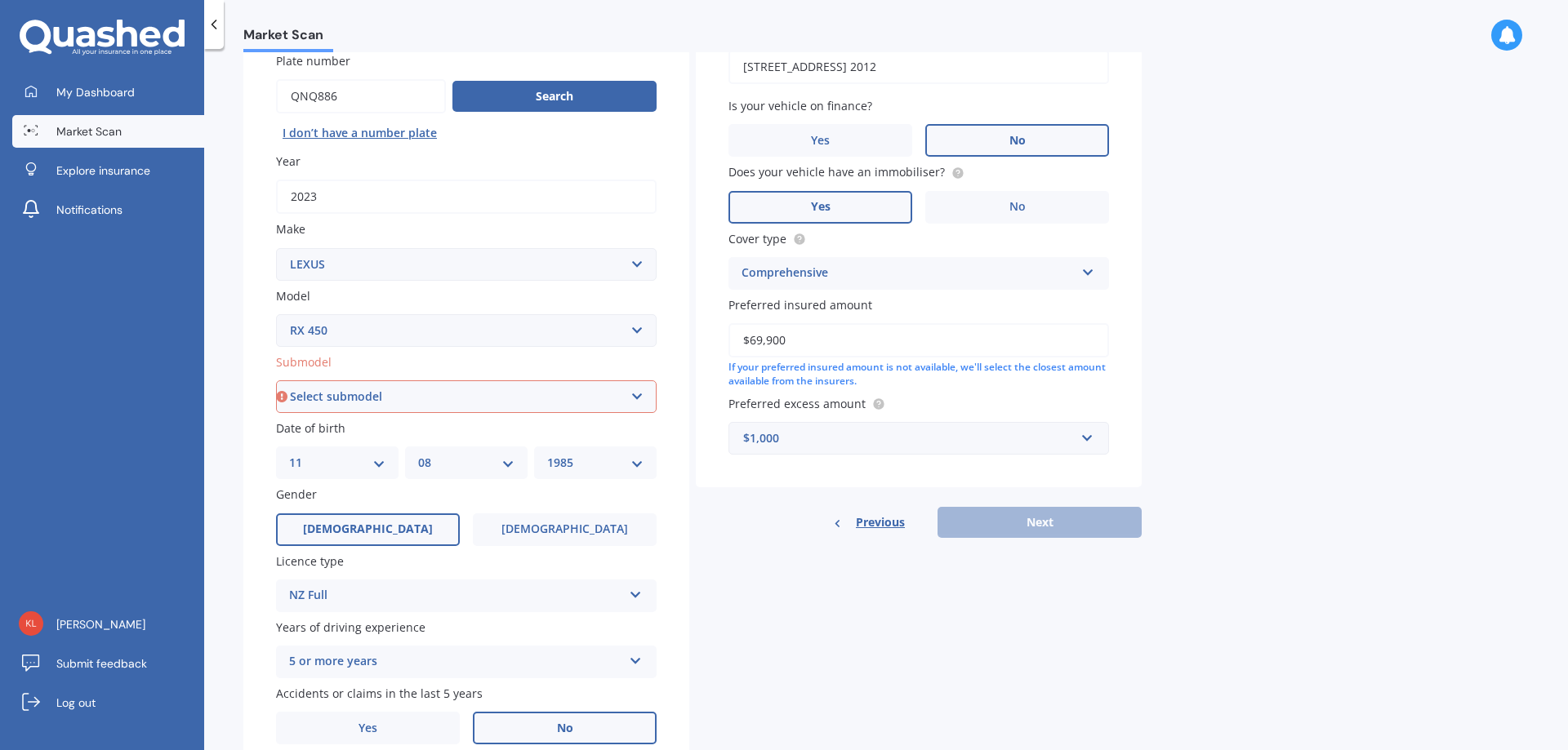
scroll to position [0, 0]
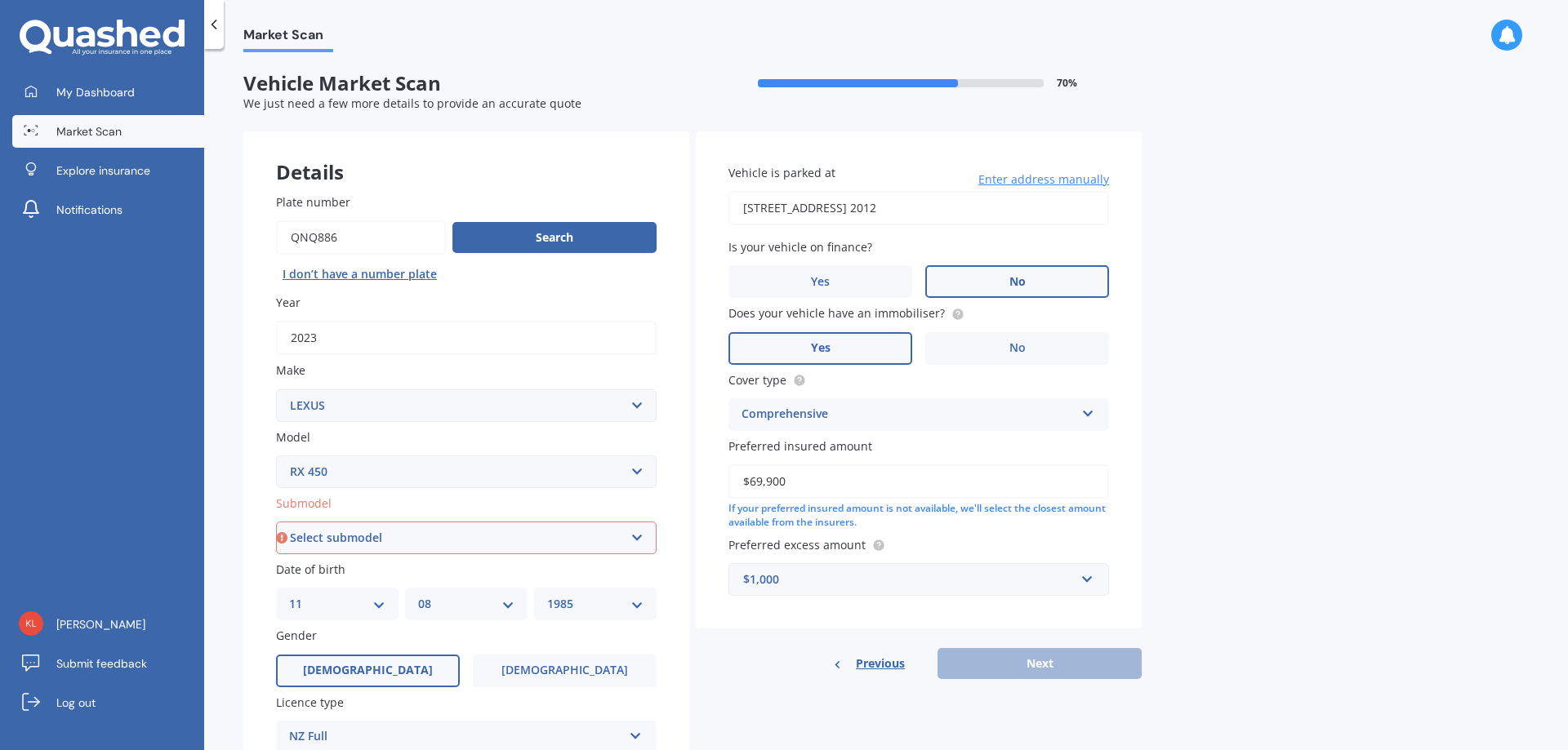
click at [417, 275] on button "I don’t have a number plate" at bounding box center [360, 275] width 168 height 26
select select
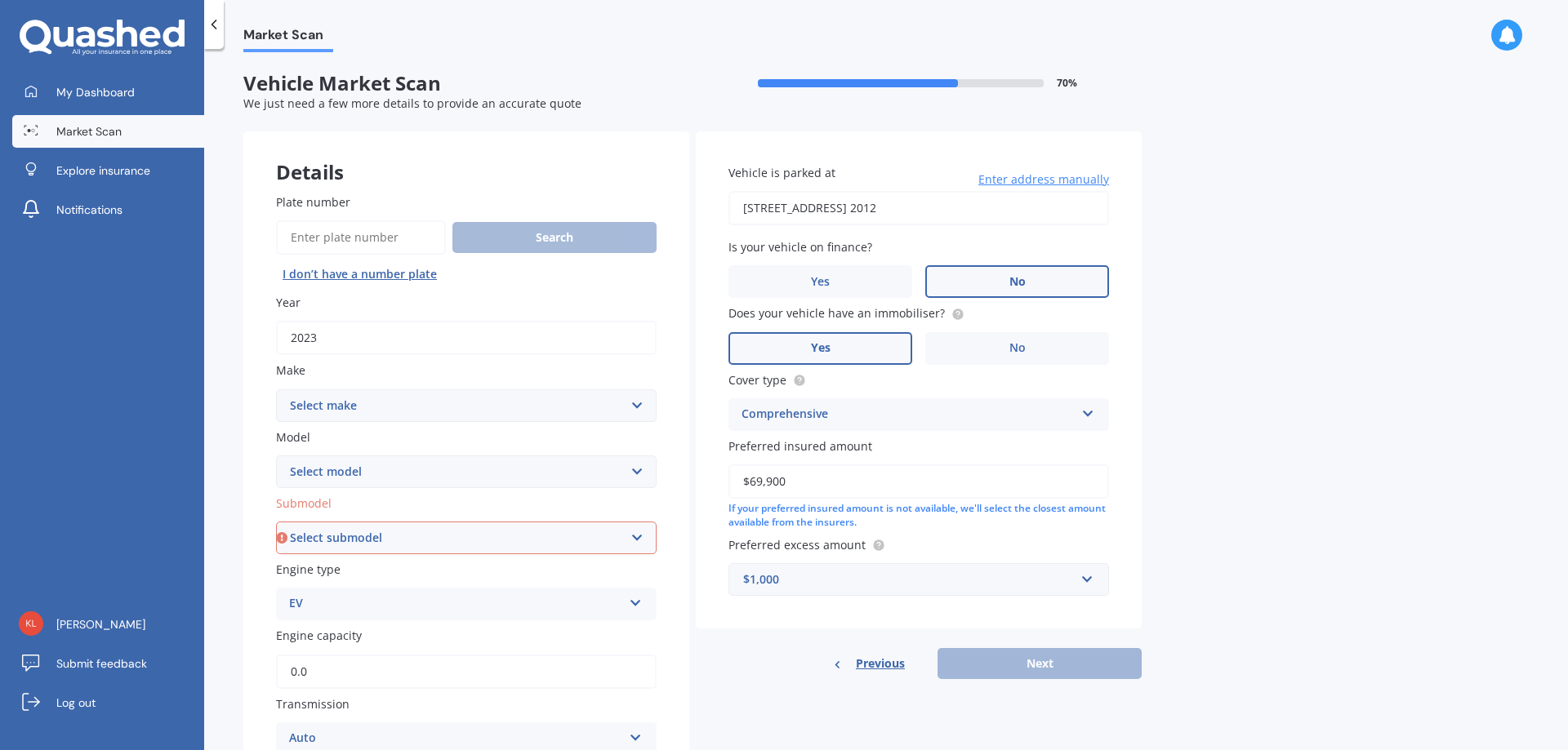
click at [428, 397] on select "Select make AC ALFA ROMEO ASTON [PERSON_NAME] AUDI AUSTIN BEDFORD Bentley BMW B…" at bounding box center [467, 405] width 381 height 33
select select "LEXUS"
click at [276, 389] on select "Select make AC ALFA ROMEO ASTON [PERSON_NAME] AUDI AUSTIN BEDFORD Bentley BMW B…" at bounding box center [467, 405] width 381 height 33
click at [410, 461] on select "Select model AS 460 CT 200 ES 300 ES 350 GS 250 GS 300 GS 350 GS 430 GS 450 GS …" at bounding box center [467, 471] width 381 height 33
click at [553, 490] on div "Plate number Search I don’t have a number plate Year [DATE] Make Select make AC…" at bounding box center [466, 640] width 446 height 958
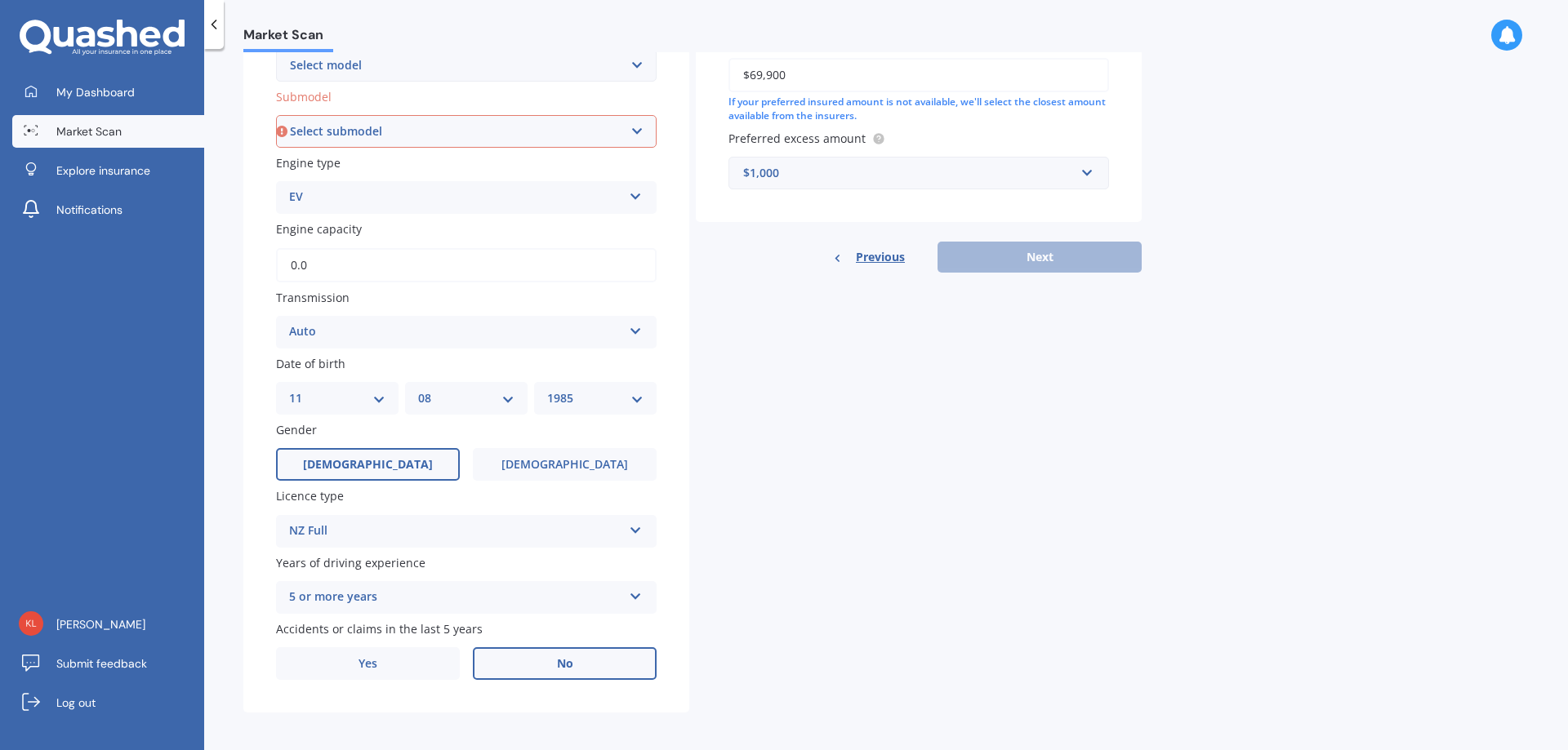
scroll to position [411, 0]
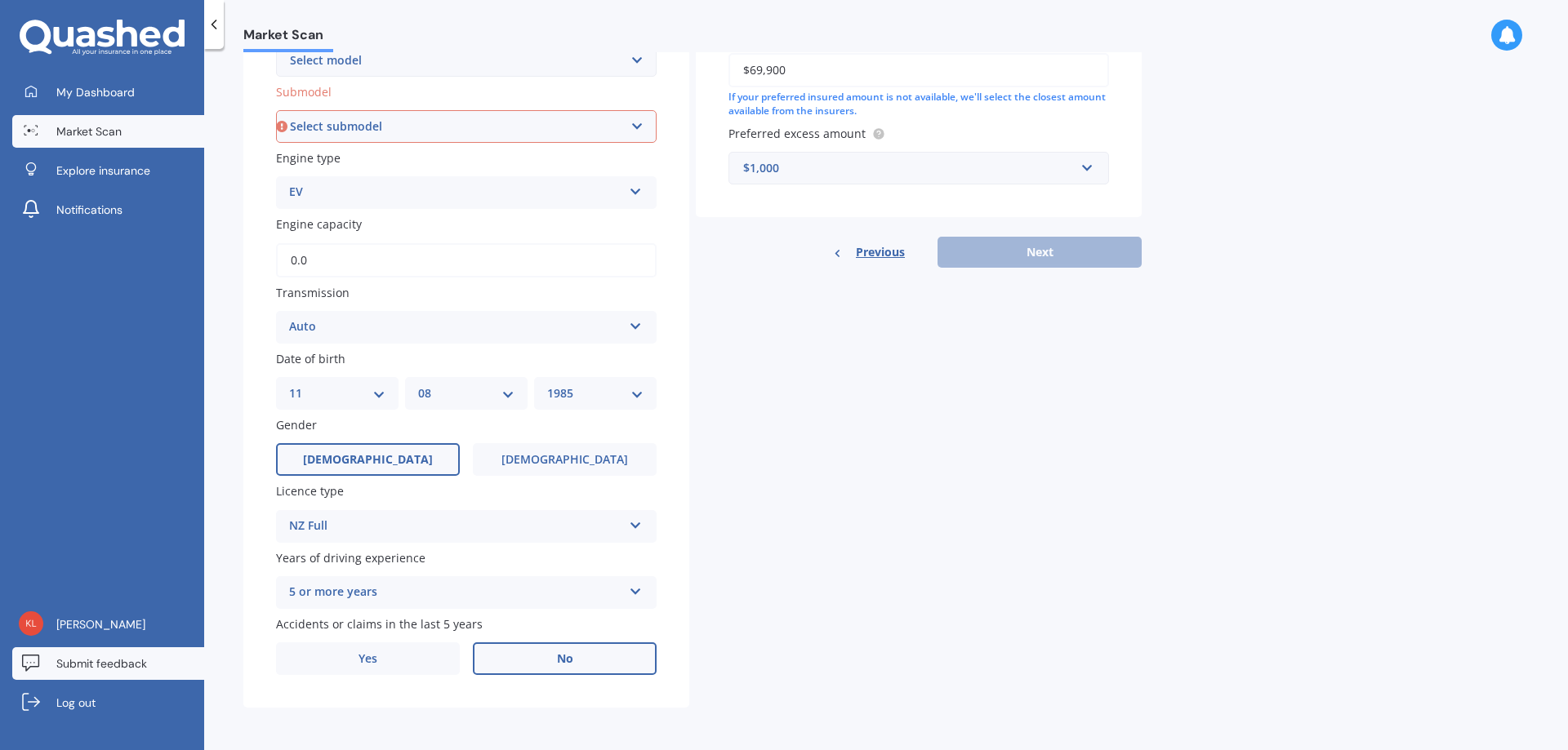
click at [159, 659] on link "Submit feedback" at bounding box center [108, 663] width 192 height 33
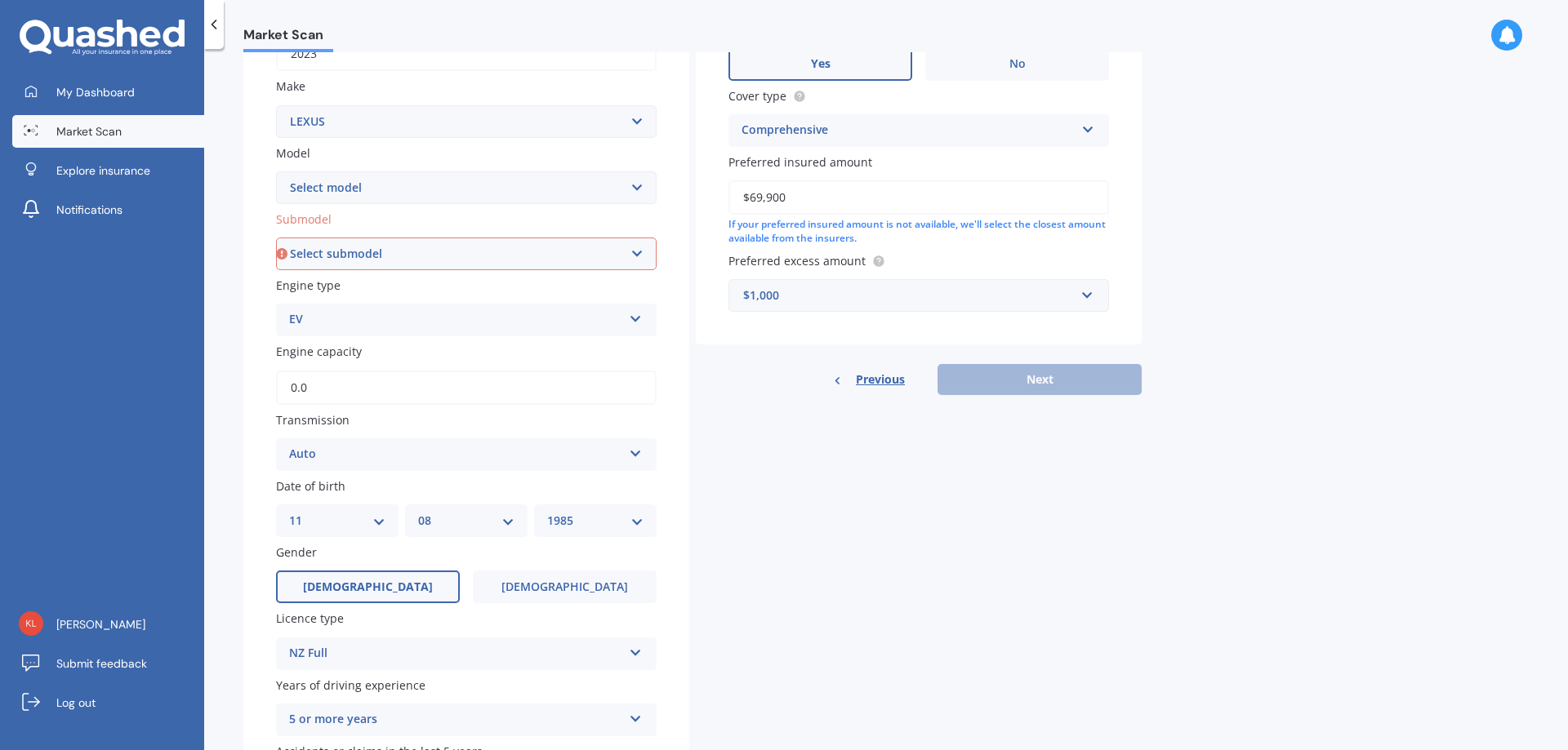
scroll to position [0, 0]
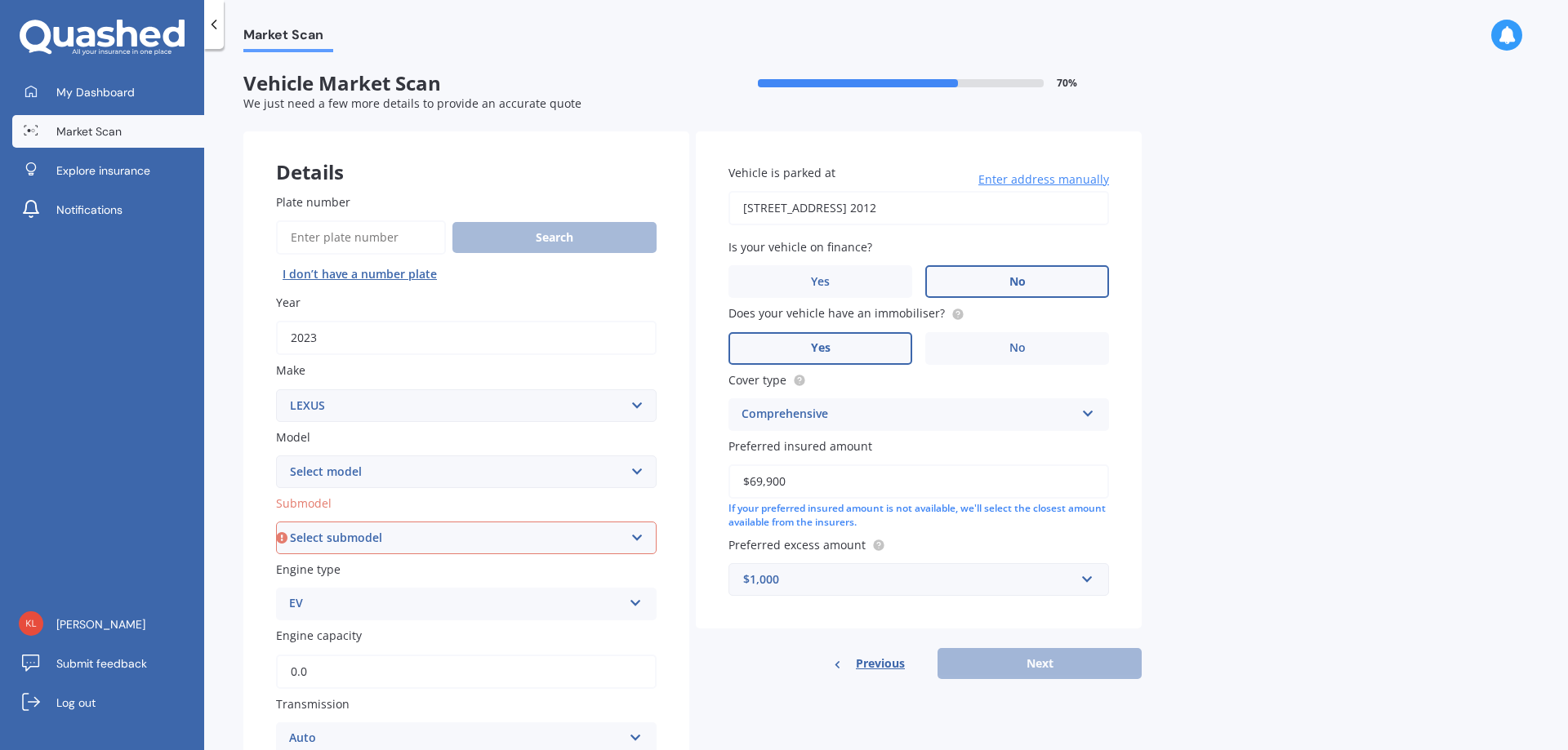
click at [1494, 40] on div at bounding box center [1507, 35] width 31 height 31
click at [213, 31] on icon at bounding box center [214, 25] width 16 height 16
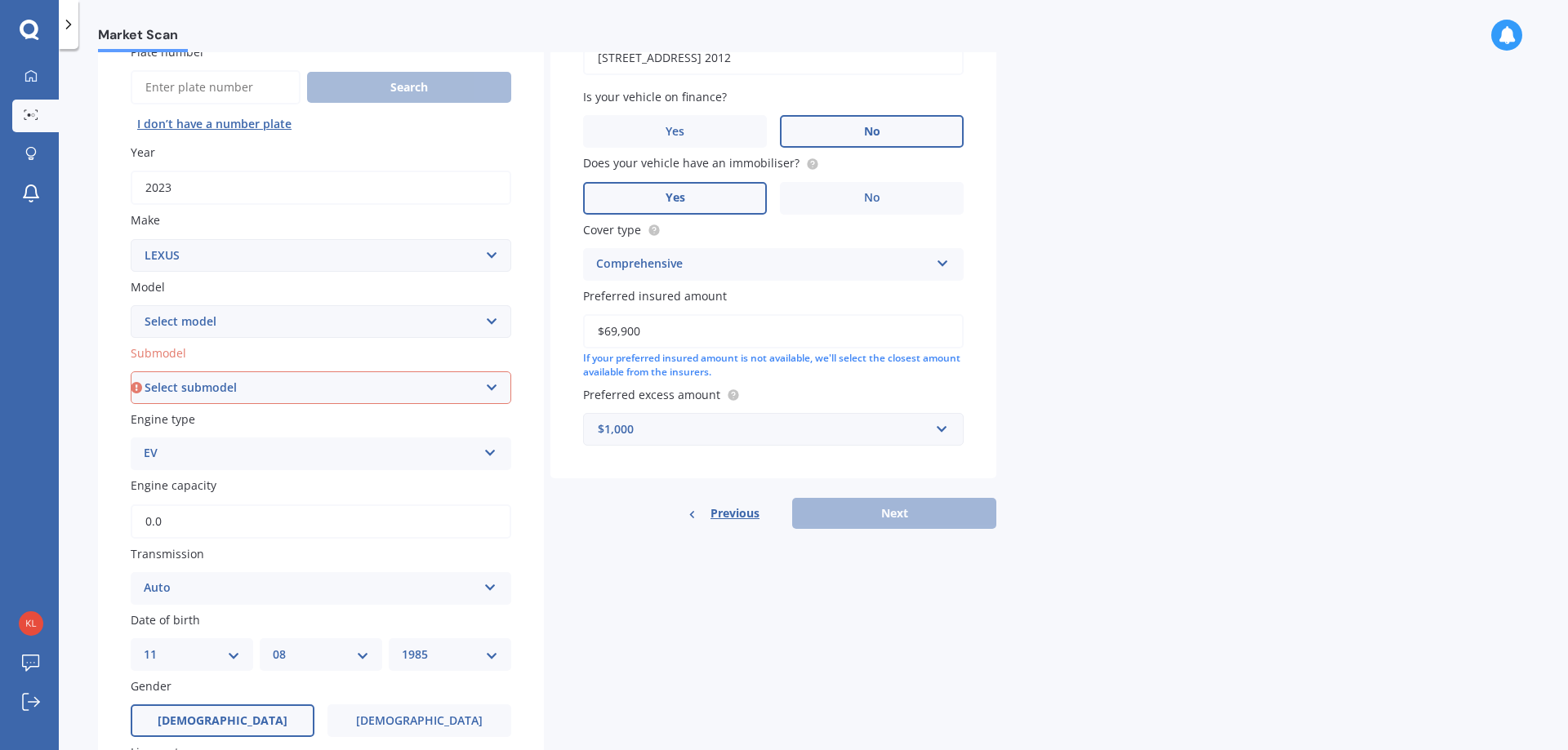
scroll to position [411, 0]
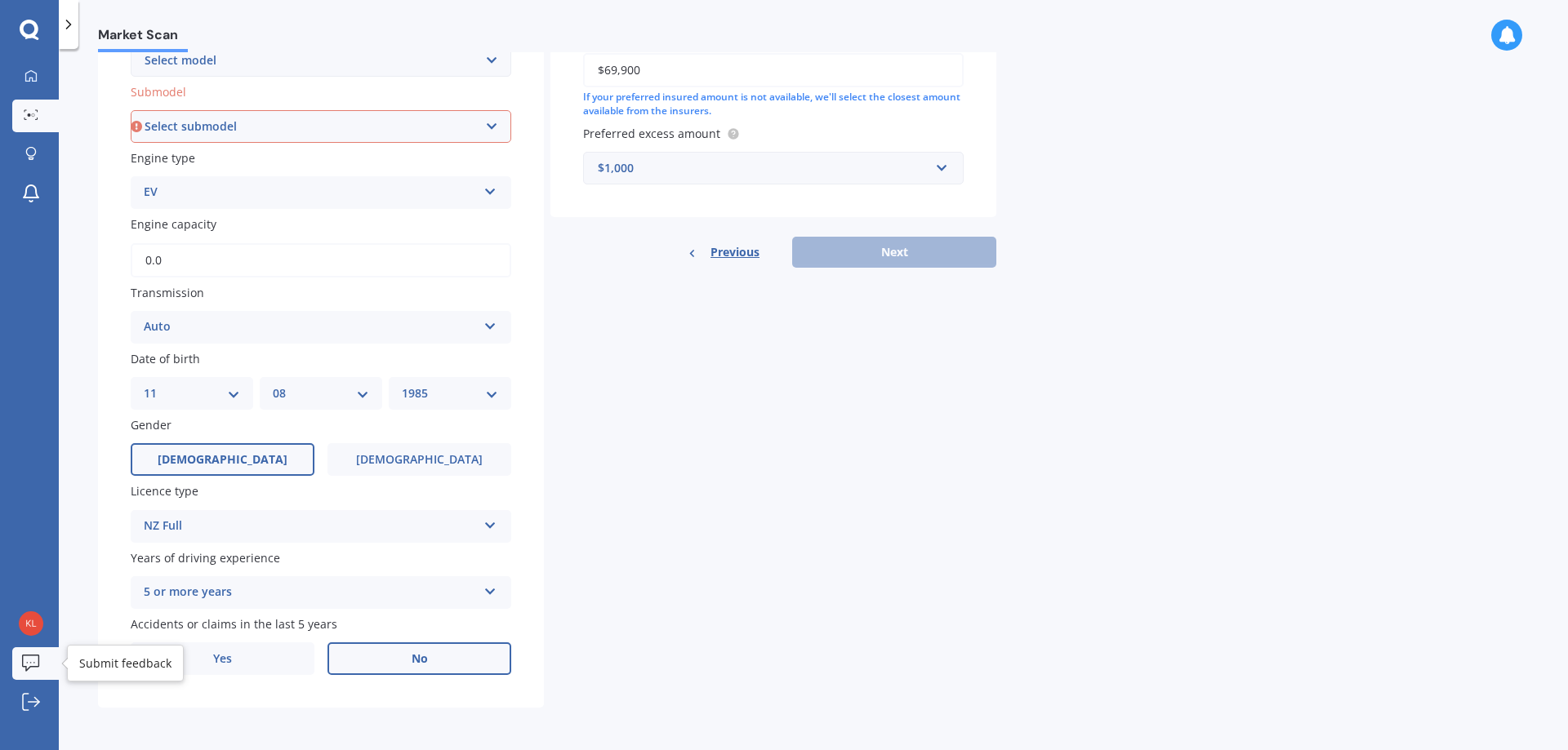
click at [25, 658] on icon at bounding box center [31, 663] width 18 height 17
click at [28, 28] on icon at bounding box center [29, 30] width 20 height 21
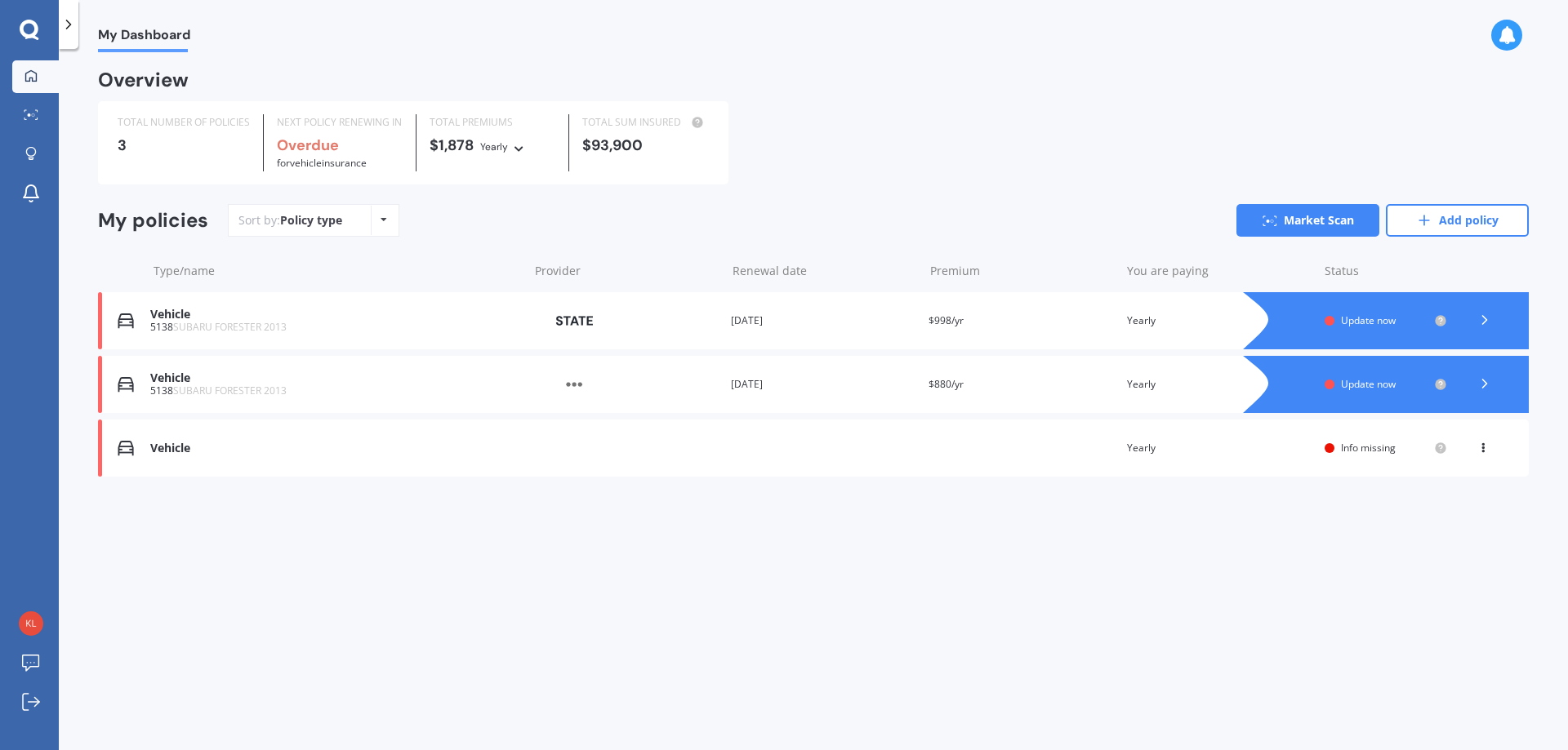
click at [72, 25] on icon at bounding box center [69, 25] width 16 height 16
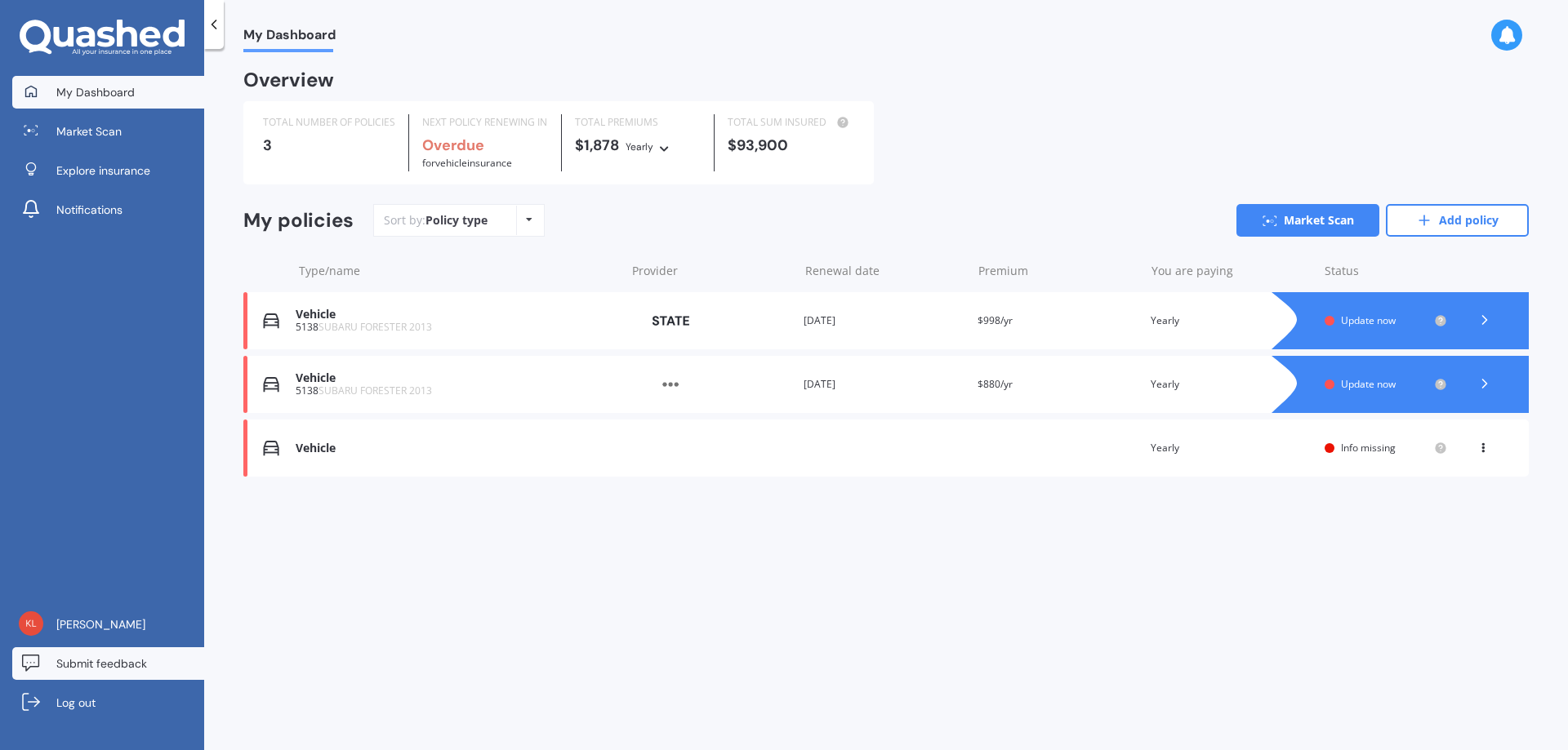
click at [75, 671] on span "Submit feedback" at bounding box center [101, 663] width 91 height 16
